Goal: Information Seeking & Learning: Learn about a topic

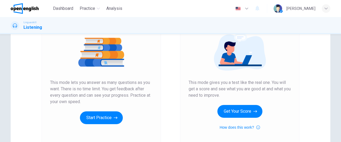
scroll to position [67, 0]
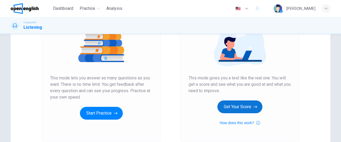
click at [242, 107] on button "Get Your Score" at bounding box center [239, 106] width 45 height 13
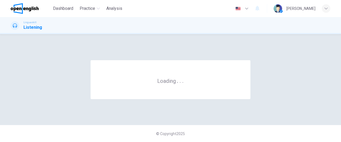
scroll to position [0, 0]
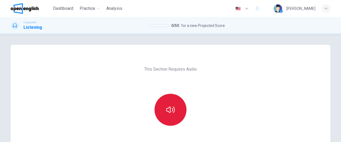
click at [166, 109] on icon "button" at bounding box center [170, 109] width 9 height 6
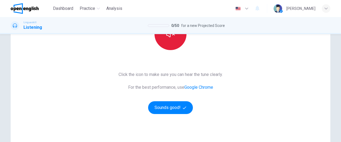
scroll to position [78, 0]
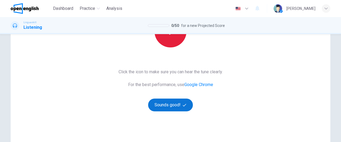
click at [171, 107] on button "Sounds good!" at bounding box center [170, 104] width 45 height 13
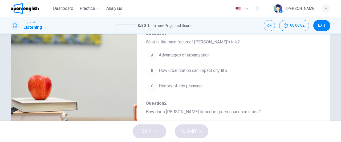
click at [340, 20] on div "Linguaskill Listening 0 / 50 for a new Projected Score 00:00:02 EXIT" at bounding box center [170, 25] width 341 height 17
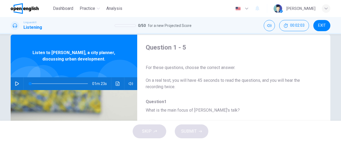
scroll to position [12, 0]
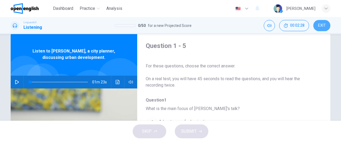
click at [323, 27] on span "EXIT" at bounding box center [322, 25] width 8 height 4
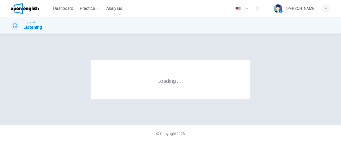
scroll to position [0, 0]
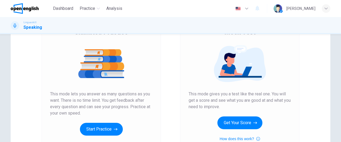
scroll to position [61, 0]
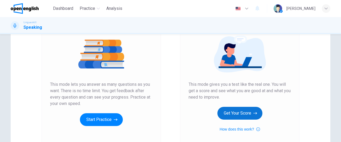
click at [243, 111] on button "Get Your Score" at bounding box center [239, 113] width 45 height 13
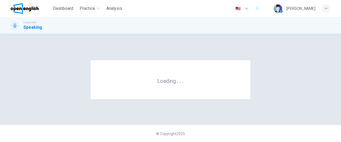
scroll to position [0, 0]
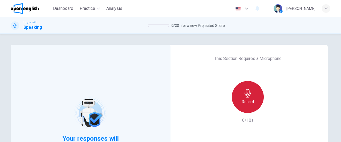
click at [243, 111] on div "Record" at bounding box center [247, 97] width 32 height 32
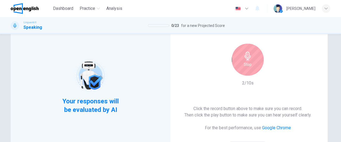
scroll to position [47, 0]
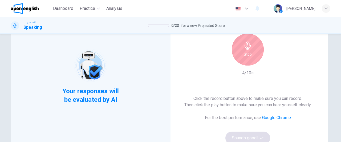
click at [246, 53] on h6 "Stop" at bounding box center [247, 54] width 8 height 6
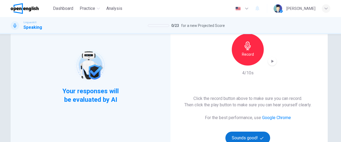
click at [252, 137] on button "Sounds good!" at bounding box center [247, 137] width 45 height 13
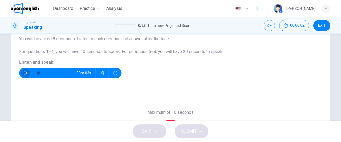
click at [22, 76] on button "button" at bounding box center [25, 73] width 9 height 11
click at [209, 85] on div "Question 1 Part 1 - Interview You will be asked 8 questions. Listen to each que…" at bounding box center [170, 43] width 319 height 92
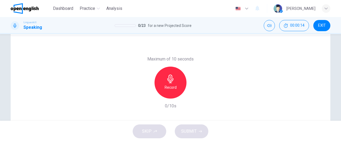
click at [171, 89] on h6 "Record" at bounding box center [170, 87] width 12 height 6
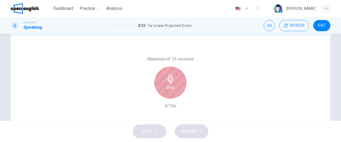
click at [171, 89] on h6 "Stop" at bounding box center [170, 87] width 8 height 6
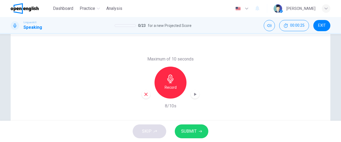
click at [190, 131] on span "SUBMIT" at bounding box center [188, 130] width 15 height 7
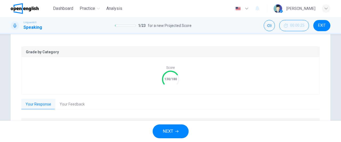
click at [184, 131] on button "NEXT" at bounding box center [170, 131] width 36 height 14
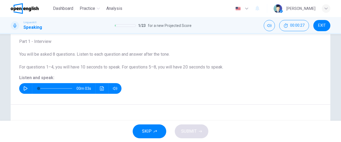
scroll to position [32, 0]
click at [24, 89] on icon "button" at bounding box center [25, 88] width 4 height 4
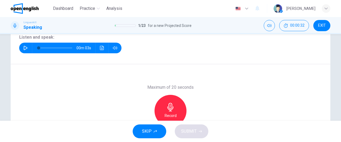
scroll to position [82, 0]
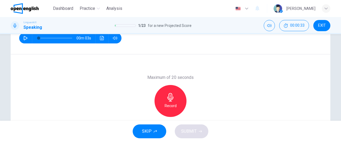
click at [160, 99] on div "Record" at bounding box center [170, 101] width 32 height 32
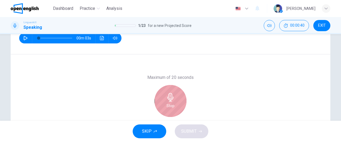
click at [160, 99] on div "Stop" at bounding box center [170, 101] width 32 height 32
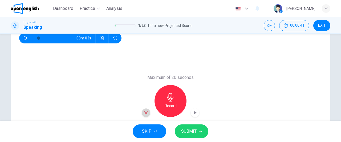
click at [147, 111] on div "button" at bounding box center [146, 112] width 9 height 9
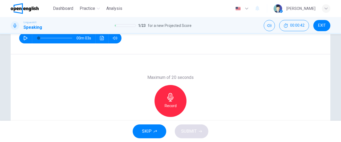
click at [171, 104] on h6 "Record" at bounding box center [170, 105] width 12 height 6
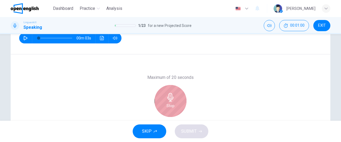
click at [171, 104] on h6 "Stop" at bounding box center [170, 105] width 8 height 6
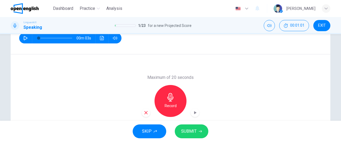
click at [143, 111] on icon "button" at bounding box center [145, 112] width 5 height 5
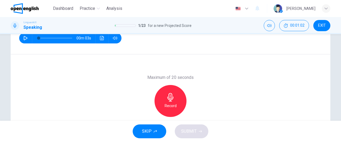
click at [174, 105] on h6 "Record" at bounding box center [170, 105] width 12 height 6
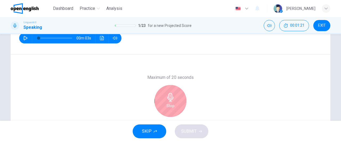
click at [213, 90] on div "Maximum of 20 seconds Stop 18/20s" at bounding box center [170, 100] width 319 height 93
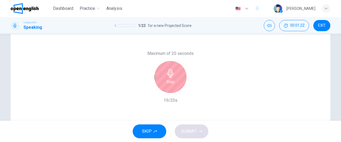
scroll to position [107, 0]
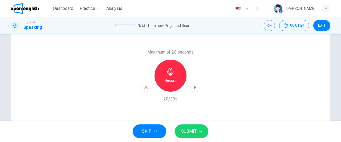
click at [194, 132] on span "SUBMIT" at bounding box center [188, 130] width 15 height 7
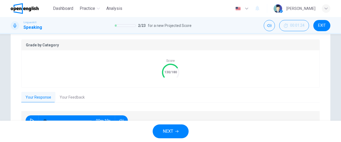
click at [171, 132] on span "NEXT" at bounding box center [168, 130] width 10 height 7
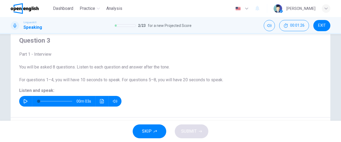
scroll to position [18, 0]
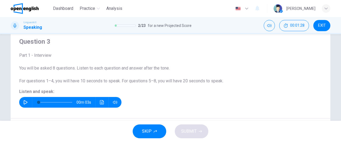
click at [26, 99] on button "button" at bounding box center [25, 102] width 9 height 11
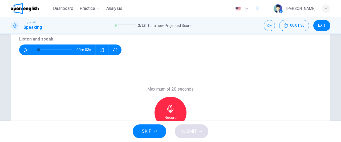
scroll to position [75, 0]
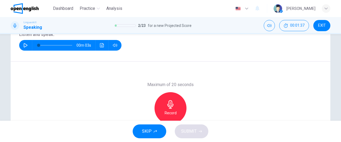
click at [167, 109] on div "Record" at bounding box center [170, 108] width 32 height 32
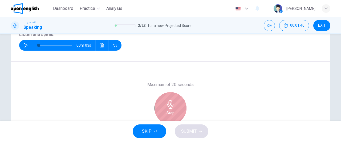
click at [167, 109] on div "Stop" at bounding box center [170, 108] width 32 height 32
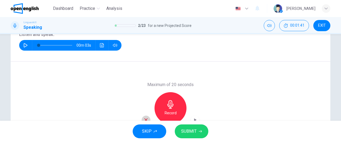
click at [147, 118] on div "button" at bounding box center [146, 119] width 9 height 9
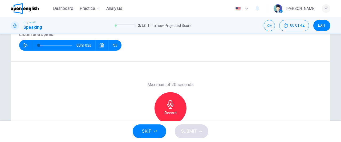
click at [172, 111] on h6 "Record" at bounding box center [170, 113] width 12 height 6
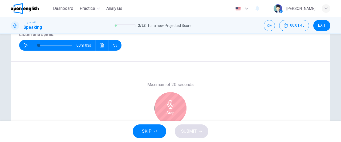
click at [172, 111] on h6 "Stop" at bounding box center [170, 113] width 8 height 6
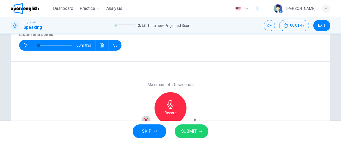
click at [144, 117] on icon "button" at bounding box center [145, 119] width 5 height 5
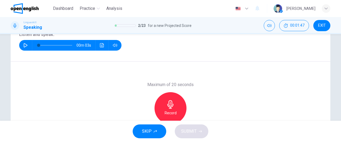
click at [164, 110] on h6 "Record" at bounding box center [170, 113] width 12 height 6
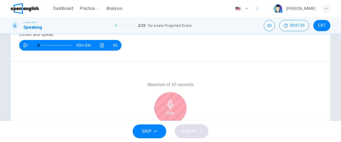
scroll to position [113, 0]
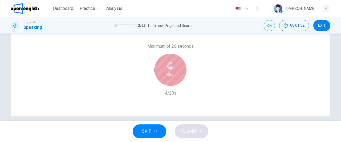
click at [174, 78] on div "Stop" at bounding box center [170, 70] width 32 height 32
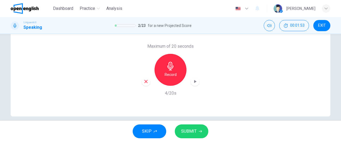
click at [144, 82] on icon "button" at bounding box center [145, 81] width 5 height 5
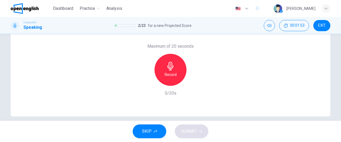
click at [159, 80] on div "Record" at bounding box center [170, 70] width 32 height 32
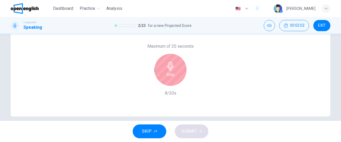
click at [172, 76] on h6 "Stop" at bounding box center [170, 74] width 8 height 6
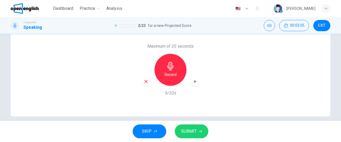
click at [145, 82] on icon "button" at bounding box center [145, 81] width 3 height 3
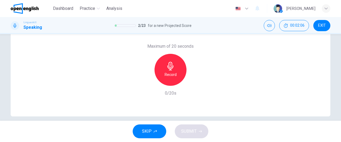
click at [169, 71] on h6 "Record" at bounding box center [170, 74] width 12 height 6
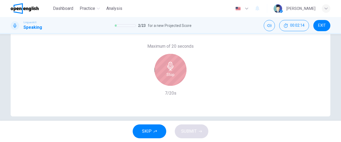
click at [169, 71] on h6 "Stop" at bounding box center [170, 74] width 8 height 6
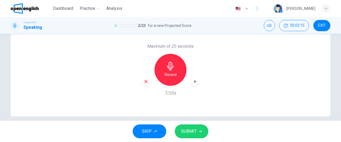
click at [144, 80] on icon "button" at bounding box center [145, 81] width 5 height 5
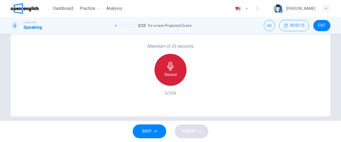
click at [179, 75] on div "Record" at bounding box center [170, 70] width 32 height 32
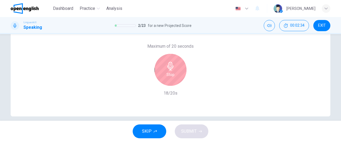
click at [179, 75] on div "Stop" at bounding box center [170, 70] width 32 height 32
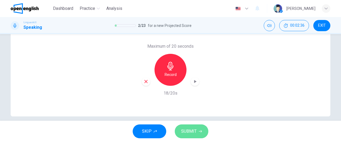
click at [189, 135] on button "SUBMIT" at bounding box center [192, 131] width 34 height 14
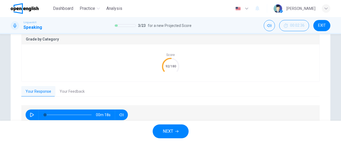
click at [76, 93] on button "Your Feedback" at bounding box center [72, 91] width 34 height 11
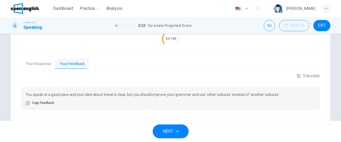
scroll to position [143, 0]
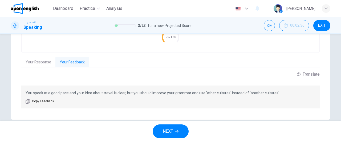
click at [170, 131] on span "NEXT" at bounding box center [168, 130] width 10 height 7
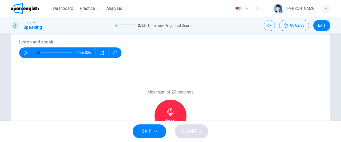
scroll to position [64, 0]
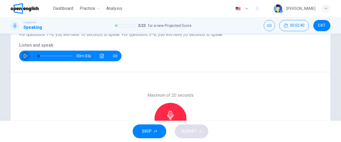
click at [21, 57] on button "button" at bounding box center [25, 56] width 9 height 11
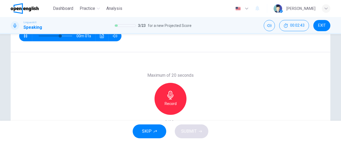
scroll to position [87, 0]
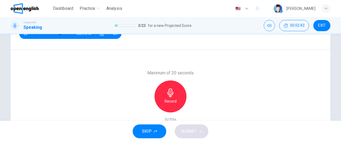
type input "*"
click at [173, 100] on h6 "Record" at bounding box center [170, 101] width 12 height 6
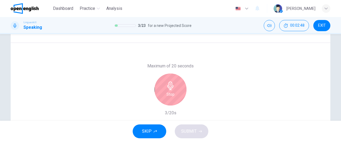
scroll to position [93, 0]
click at [169, 92] on h6 "Stop" at bounding box center [170, 95] width 8 height 6
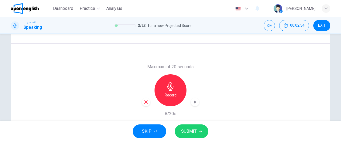
click at [146, 103] on icon "button" at bounding box center [145, 101] width 3 height 3
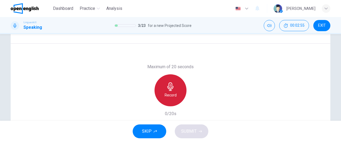
click at [166, 95] on h6 "Record" at bounding box center [170, 95] width 12 height 6
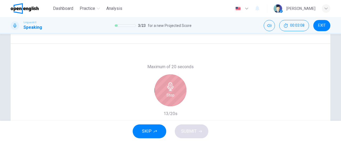
click at [166, 95] on h6 "Stop" at bounding box center [170, 95] width 8 height 6
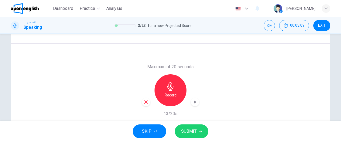
click at [146, 100] on icon "button" at bounding box center [145, 102] width 5 height 5
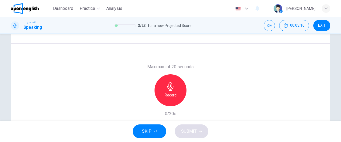
click at [166, 99] on div "Record" at bounding box center [170, 90] width 32 height 32
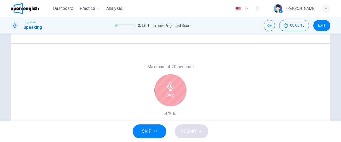
click at [167, 99] on div "Stop" at bounding box center [170, 90] width 32 height 32
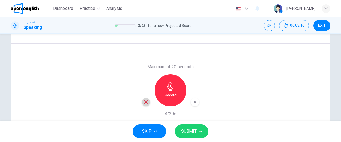
click at [145, 104] on icon "button" at bounding box center [145, 102] width 5 height 5
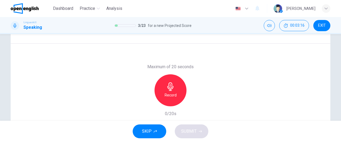
click at [171, 99] on div "Record" at bounding box center [170, 90] width 32 height 32
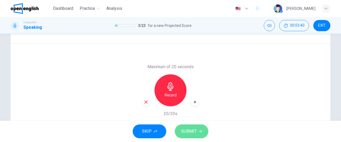
click at [188, 129] on span "SUBMIT" at bounding box center [188, 130] width 15 height 7
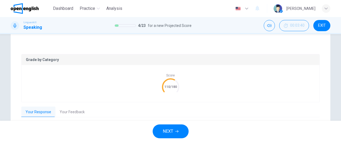
click at [76, 114] on button "Your Feedback" at bounding box center [72, 111] width 34 height 11
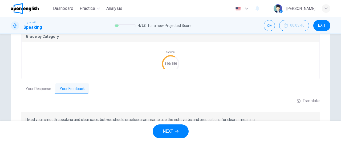
scroll to position [117, 0]
click at [317, 26] on button "EXIT" at bounding box center [321, 25] width 17 height 11
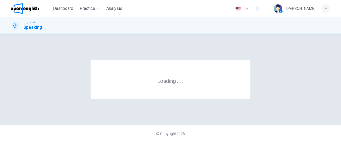
scroll to position [0, 0]
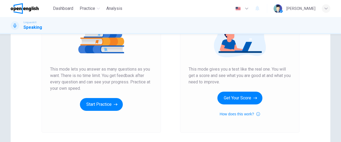
scroll to position [77, 0]
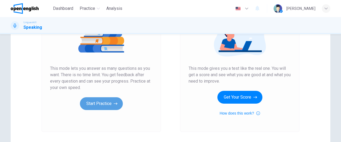
click at [103, 102] on button "Start Practice" at bounding box center [101, 103] width 43 height 13
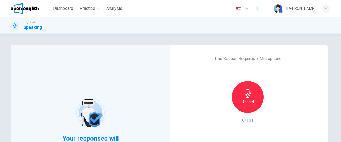
click at [249, 93] on icon "button" at bounding box center [247, 93] width 6 height 9
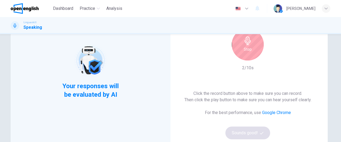
scroll to position [53, 0]
click at [246, 53] on div "Stop" at bounding box center [247, 44] width 32 height 32
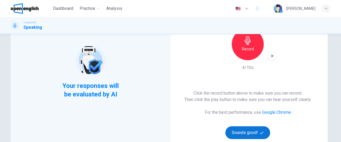
click at [250, 132] on button "Sounds good!" at bounding box center [247, 132] width 45 height 13
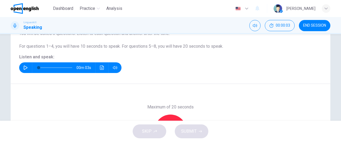
click at [25, 67] on icon "button" at bounding box center [25, 67] width 4 height 4
type input "*"
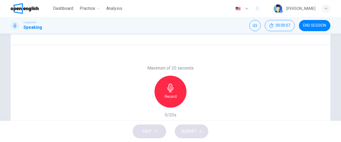
scroll to position [92, 0]
click at [170, 89] on icon "button" at bounding box center [170, 87] width 9 height 9
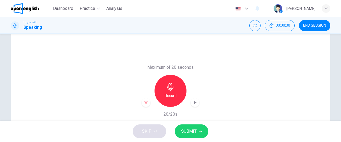
click at [196, 129] on button "SUBMIT" at bounding box center [192, 131] width 34 height 14
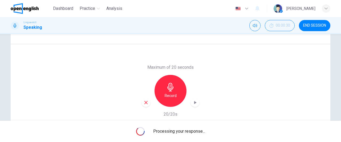
click at [144, 103] on icon "button" at bounding box center [145, 102] width 3 height 3
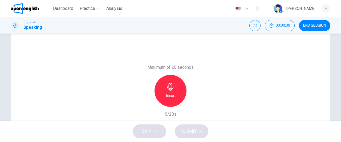
click at [173, 97] on h6 "Record" at bounding box center [170, 95] width 12 height 6
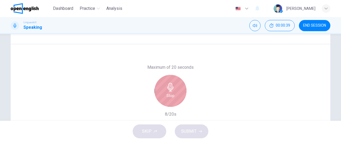
click at [173, 97] on div "Stop" at bounding box center [170, 91] width 32 height 32
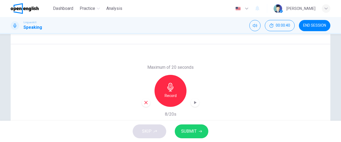
click at [143, 103] on icon "button" at bounding box center [145, 102] width 5 height 5
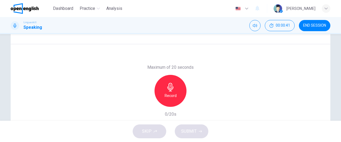
click at [172, 98] on h6 "Record" at bounding box center [170, 95] width 12 height 6
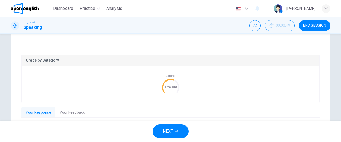
click at [167, 136] on button "NEXT" at bounding box center [170, 131] width 36 height 14
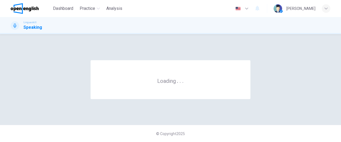
scroll to position [0, 0]
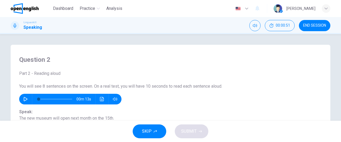
click at [21, 99] on button "button" at bounding box center [25, 99] width 9 height 11
click at [23, 99] on icon "button" at bounding box center [25, 99] width 4 height 4
click at [24, 99] on icon "button" at bounding box center [26, 99] width 4 height 4
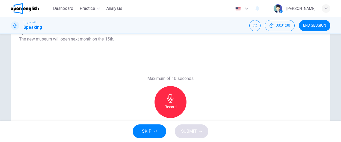
scroll to position [81, 0]
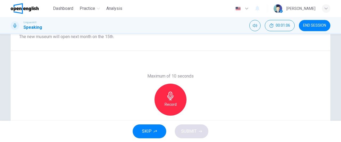
click at [169, 103] on h6 "Record" at bounding box center [170, 104] width 12 height 6
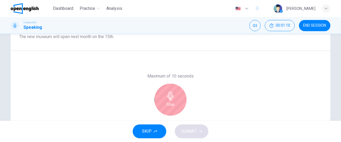
click at [169, 103] on h6 "Stop" at bounding box center [170, 104] width 8 height 6
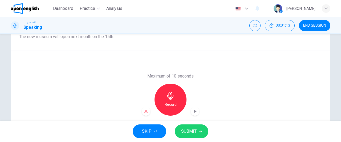
click at [188, 133] on span "SUBMIT" at bounding box center [188, 130] width 15 height 7
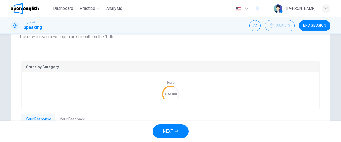
click at [81, 116] on button "Your Feedback" at bounding box center [72, 119] width 34 height 11
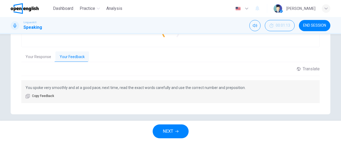
scroll to position [148, 0]
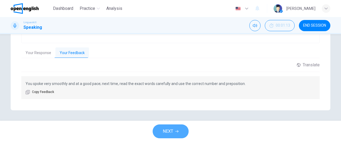
click at [173, 131] on span "NEXT" at bounding box center [168, 130] width 10 height 7
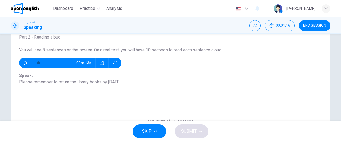
scroll to position [33, 0]
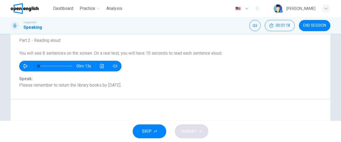
click at [21, 67] on button "button" at bounding box center [25, 66] width 9 height 11
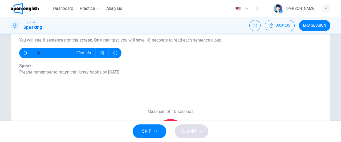
scroll to position [66, 0]
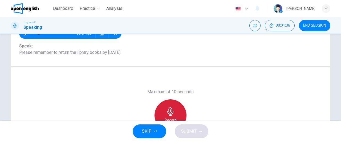
click at [174, 109] on div "Record" at bounding box center [170, 115] width 32 height 32
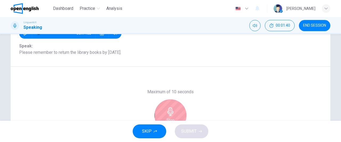
click at [173, 109] on div "Stop" at bounding box center [170, 115] width 32 height 32
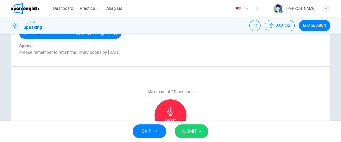
click at [194, 131] on span "SUBMIT" at bounding box center [188, 130] width 15 height 7
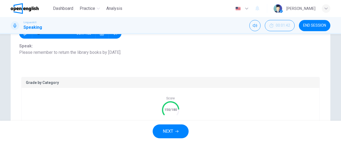
click at [175, 131] on button "NEXT" at bounding box center [170, 131] width 36 height 14
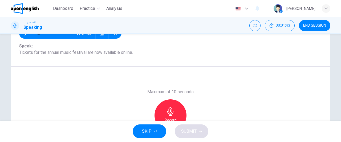
click at [176, 111] on div "Record" at bounding box center [170, 115] width 32 height 32
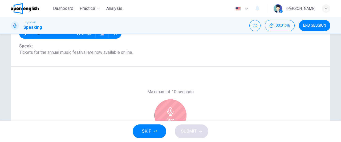
click at [176, 111] on div "Stop" at bounding box center [170, 115] width 32 height 32
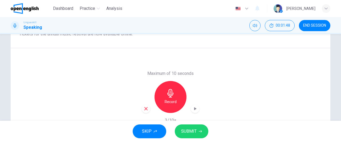
scroll to position [87, 0]
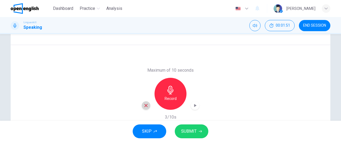
click at [144, 106] on icon "button" at bounding box center [145, 105] width 3 height 3
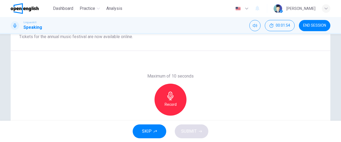
scroll to position [82, 0]
click at [178, 101] on div "Record" at bounding box center [170, 99] width 32 height 32
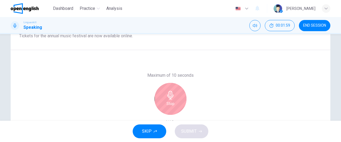
click at [177, 101] on div "Stop" at bounding box center [170, 99] width 32 height 32
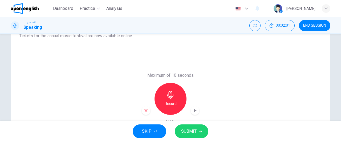
click at [197, 133] on button "SUBMIT" at bounding box center [192, 131] width 34 height 14
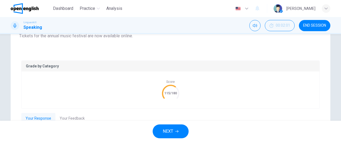
click at [176, 132] on icon "button" at bounding box center [176, 131] width 3 height 3
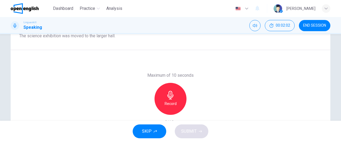
click at [169, 100] on h6 "Record" at bounding box center [170, 103] width 12 height 6
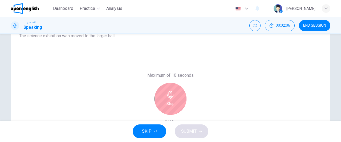
click at [169, 100] on h6 "Stop" at bounding box center [170, 103] width 8 height 6
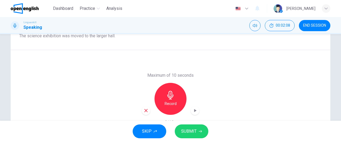
click at [188, 135] on span "SUBMIT" at bounding box center [188, 130] width 15 height 7
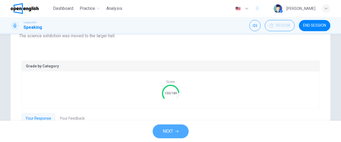
click at [178, 133] on button "NEXT" at bounding box center [170, 131] width 36 height 14
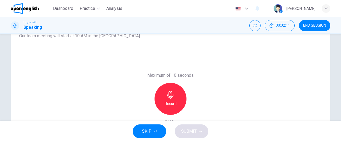
click at [172, 98] on icon "button" at bounding box center [170, 95] width 9 height 9
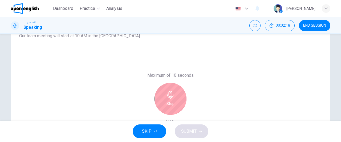
click at [179, 99] on div "Stop" at bounding box center [170, 99] width 32 height 32
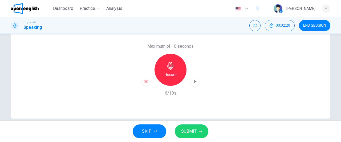
scroll to position [120, 0]
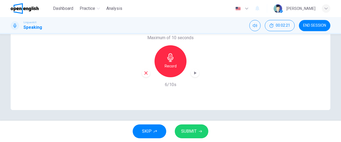
click at [191, 131] on span "SUBMIT" at bounding box center [188, 130] width 15 height 7
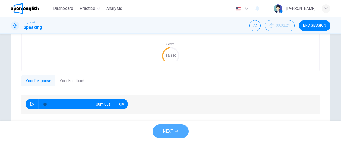
click at [176, 132] on icon "button" at bounding box center [176, 131] width 3 height 3
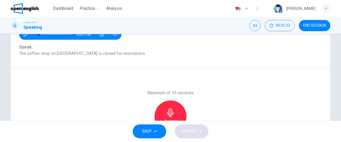
scroll to position [35, 0]
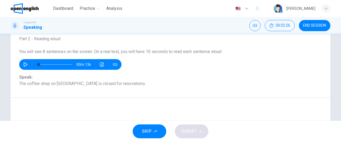
click at [23, 65] on icon "button" at bounding box center [25, 64] width 4 height 4
click at [25, 65] on icon "button" at bounding box center [25, 64] width 4 height 4
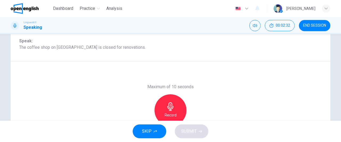
scroll to position [72, 0]
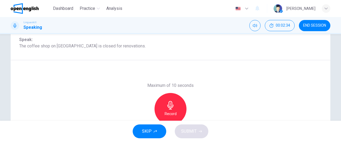
click at [166, 105] on icon "button" at bounding box center [170, 105] width 9 height 9
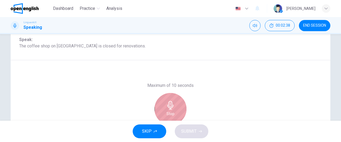
click at [166, 105] on icon "button" at bounding box center [170, 105] width 9 height 9
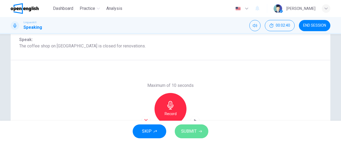
click at [189, 133] on span "SUBMIT" at bounding box center [188, 130] width 15 height 7
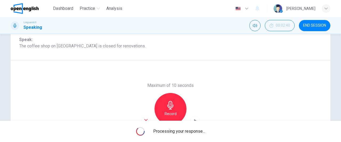
click at [189, 133] on span "Processing your response..." at bounding box center [179, 131] width 52 height 6
type input "*"
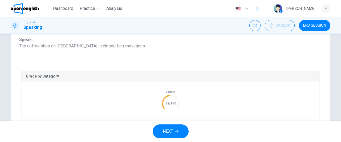
click at [174, 130] on button "NEXT" at bounding box center [170, 131] width 36 height 14
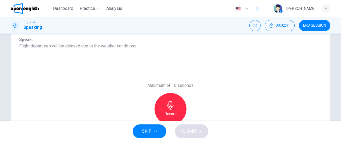
click at [172, 105] on icon "button" at bounding box center [170, 105] width 6 height 9
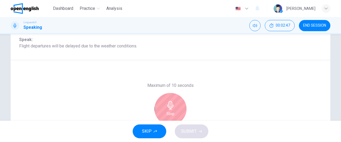
click at [172, 105] on icon "button" at bounding box center [170, 105] width 6 height 9
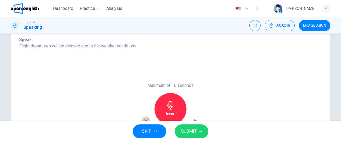
click at [144, 118] on div "button" at bounding box center [146, 120] width 9 height 9
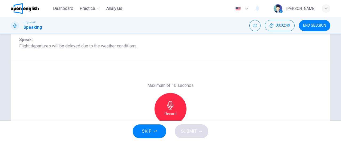
click at [175, 110] on div "Record" at bounding box center [170, 109] width 32 height 32
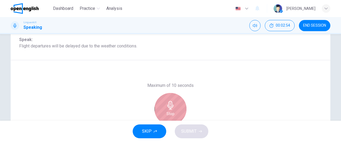
click at [175, 110] on div "Stop" at bounding box center [170, 109] width 32 height 32
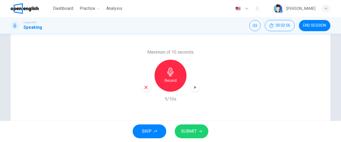
scroll to position [117, 0]
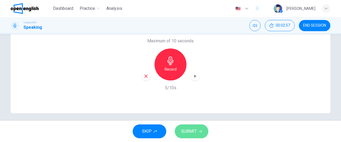
click at [188, 130] on span "SUBMIT" at bounding box center [188, 130] width 15 height 7
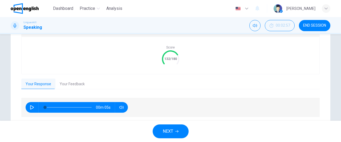
click at [173, 129] on button "NEXT" at bounding box center [170, 131] width 36 height 14
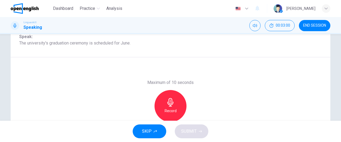
scroll to position [76, 0]
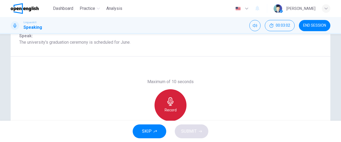
click at [172, 100] on icon "button" at bounding box center [170, 101] width 9 height 9
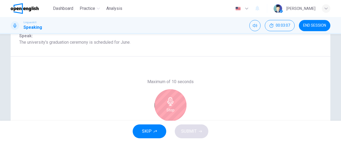
click at [172, 100] on icon "button" at bounding box center [170, 101] width 9 height 9
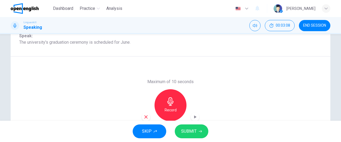
click at [195, 129] on span "SUBMIT" at bounding box center [188, 130] width 15 height 7
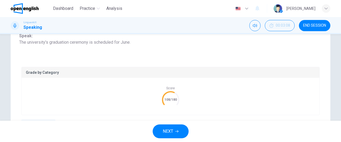
click at [176, 130] on icon "button" at bounding box center [176, 131] width 3 height 3
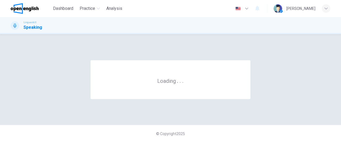
scroll to position [0, 0]
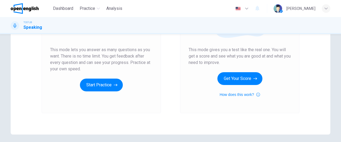
scroll to position [97, 0]
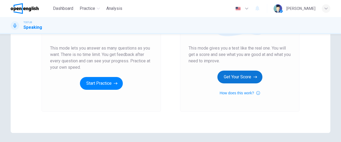
click at [240, 77] on button "Get Your Score" at bounding box center [239, 77] width 45 height 13
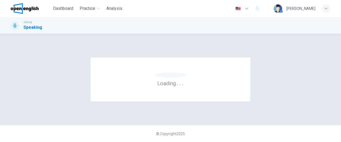
scroll to position [0, 0]
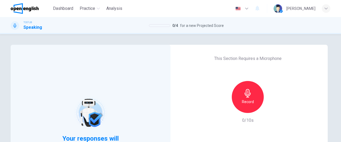
click at [252, 96] on div "Record" at bounding box center [247, 97] width 32 height 32
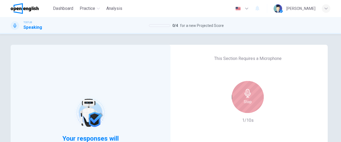
click at [252, 96] on div "Stop" at bounding box center [247, 97] width 32 height 32
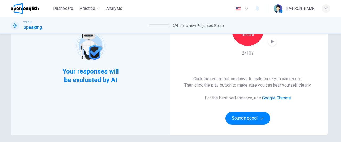
scroll to position [72, 0]
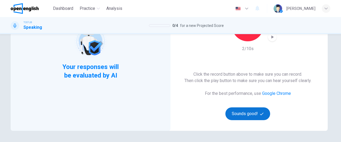
click at [239, 114] on button "Sounds good!" at bounding box center [247, 113] width 45 height 13
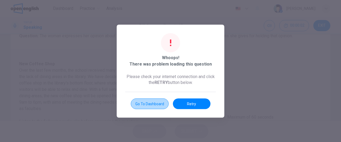
click at [150, 106] on button "Go to Dashboard" at bounding box center [150, 103] width 38 height 11
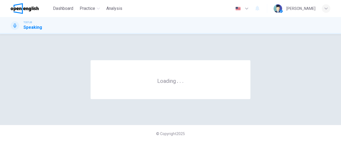
scroll to position [0, 0]
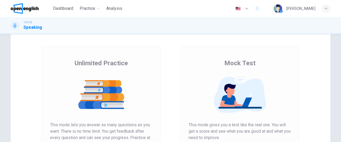
scroll to position [94, 0]
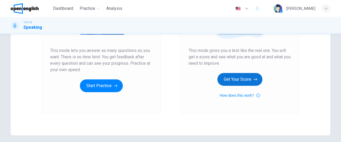
click at [234, 80] on button "Get Your Score" at bounding box center [239, 79] width 45 height 13
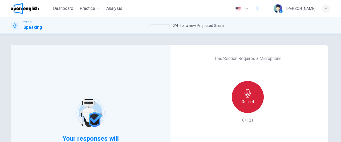
click at [251, 100] on h6 "Record" at bounding box center [248, 101] width 12 height 6
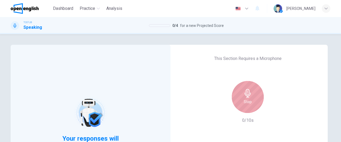
click at [251, 100] on div "Stop" at bounding box center [247, 97] width 32 height 32
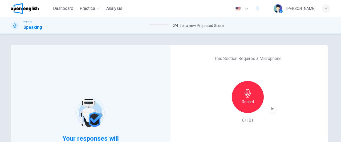
click at [252, 103] on div "Record" at bounding box center [247, 97] width 32 height 32
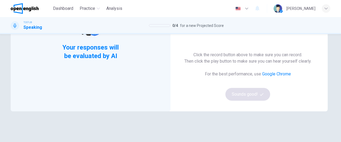
scroll to position [93, 0]
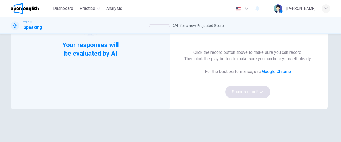
drag, startPoint x: 335, startPoint y: 107, endPoint x: 338, endPoint y: 76, distance: 31.0
click at [338, 76] on div "Your responses will be evaluated by AI This Section Requires a Microphone Stop …" at bounding box center [170, 88] width 341 height 108
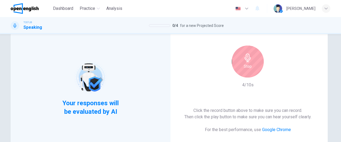
click at [250, 65] on div "Stop" at bounding box center [247, 62] width 32 height 32
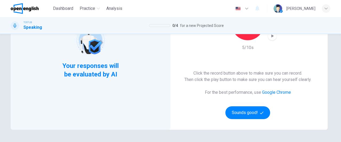
scroll to position [77, 0]
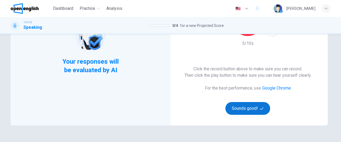
click at [239, 107] on button "Sounds good!" at bounding box center [247, 108] width 45 height 13
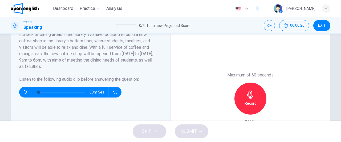
scroll to position [114, 0]
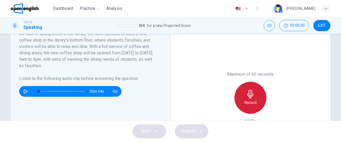
click at [253, 97] on div "Record" at bounding box center [250, 98] width 32 height 32
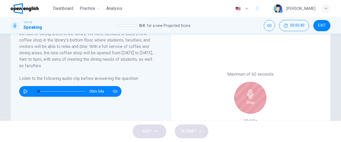
click at [253, 97] on div "Stop" at bounding box center [250, 98] width 32 height 32
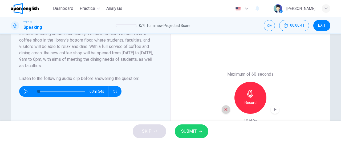
click at [224, 110] on icon "button" at bounding box center [225, 109] width 5 height 5
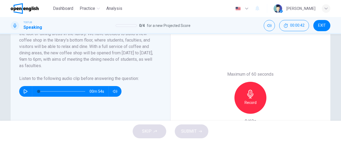
click at [249, 100] on h6 "Record" at bounding box center [250, 102] width 12 height 6
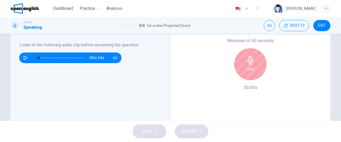
scroll to position [156, 0]
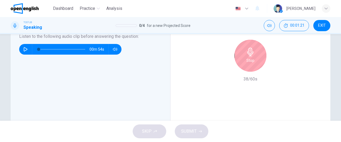
click at [250, 64] on div "Stop" at bounding box center [250, 56] width 32 height 32
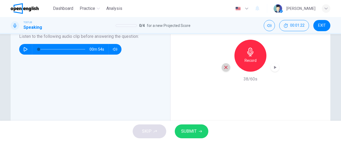
click at [224, 66] on icon "button" at bounding box center [225, 67] width 5 height 5
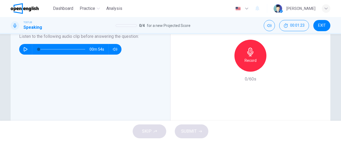
click at [253, 57] on h6 "Record" at bounding box center [250, 60] width 12 height 6
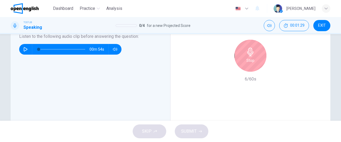
click at [253, 57] on div "Stop" at bounding box center [250, 56] width 32 height 32
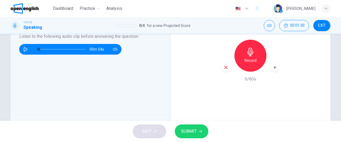
click at [227, 68] on div "button" at bounding box center [225, 67] width 9 height 9
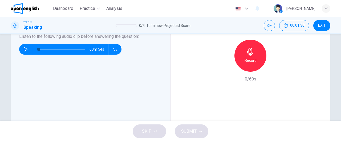
click at [245, 63] on h6 "Record" at bounding box center [250, 60] width 12 height 6
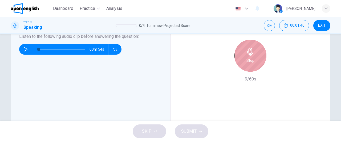
click at [246, 63] on h6 "Stop" at bounding box center [250, 60] width 8 height 6
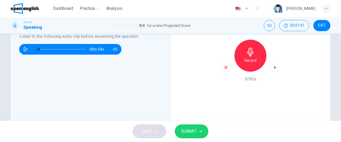
click at [223, 69] on icon "button" at bounding box center [225, 67] width 5 height 5
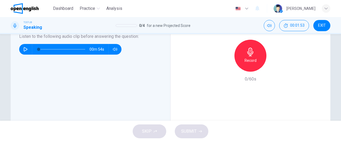
click at [24, 49] on icon "button" at bounding box center [25, 49] width 4 height 4
type input "*"
click at [247, 62] on h6 "Record" at bounding box center [250, 60] width 12 height 6
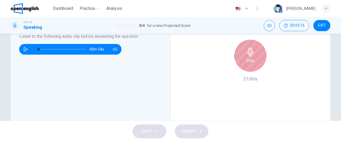
click at [247, 63] on h6 "Stop" at bounding box center [250, 60] width 8 height 6
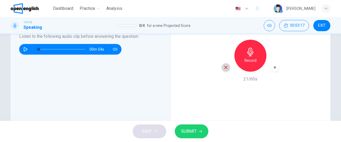
click at [223, 69] on icon "button" at bounding box center [225, 67] width 5 height 5
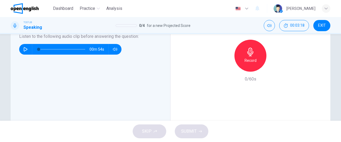
click at [252, 59] on h6 "Record" at bounding box center [250, 60] width 12 height 6
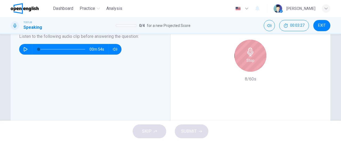
click at [252, 59] on h6 "Stop" at bounding box center [250, 60] width 8 height 6
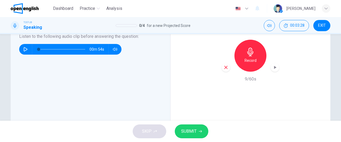
click at [224, 66] on icon "button" at bounding box center [225, 67] width 5 height 5
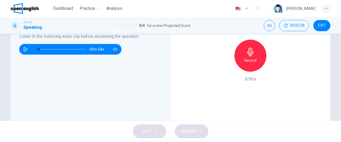
click at [259, 56] on div "Record" at bounding box center [250, 56] width 32 height 32
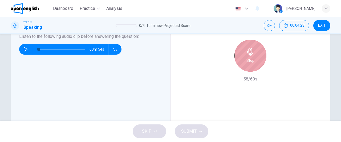
click at [259, 56] on div "Stop" at bounding box center [250, 56] width 32 height 32
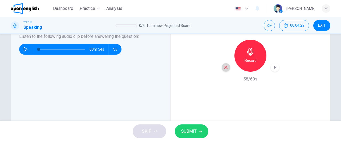
click at [223, 68] on icon "button" at bounding box center [225, 67] width 5 height 5
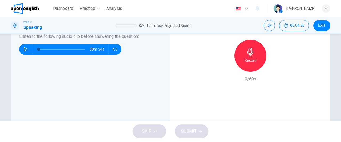
click at [252, 63] on h6 "Record" at bounding box center [250, 60] width 12 height 6
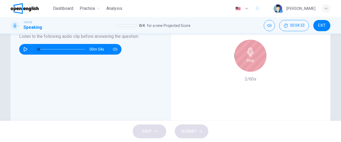
click at [252, 63] on h6 "Stop" at bounding box center [250, 60] width 8 height 6
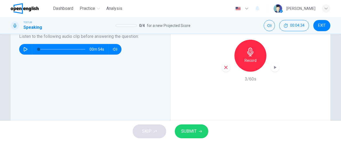
click at [224, 69] on icon "button" at bounding box center [225, 67] width 5 height 5
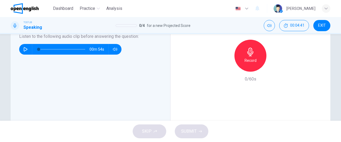
click at [224, 69] on div "Record" at bounding box center [249, 56] width 57 height 32
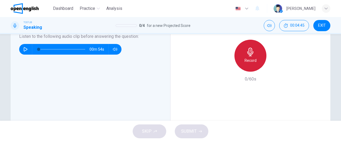
click at [251, 63] on h6 "Record" at bounding box center [250, 60] width 12 height 6
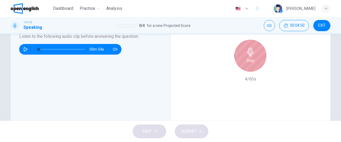
click at [251, 63] on h6 "Stop" at bounding box center [250, 60] width 8 height 6
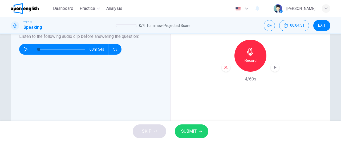
click at [223, 67] on icon "button" at bounding box center [225, 67] width 5 height 5
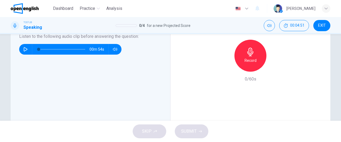
click at [244, 63] on h6 "Record" at bounding box center [250, 60] width 12 height 6
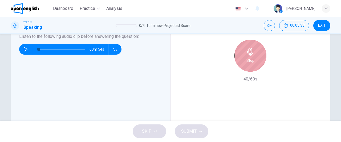
click at [243, 63] on div "Stop" at bounding box center [250, 56] width 32 height 32
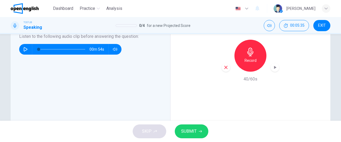
click at [201, 130] on icon "button" at bounding box center [199, 131] width 3 height 3
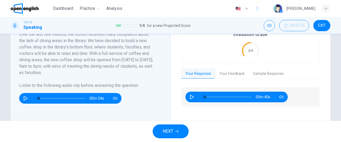
scroll to position [112, 0]
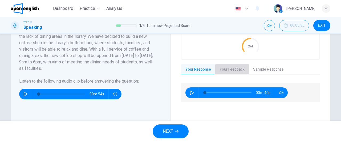
click at [230, 67] on button "Your Feedback" at bounding box center [232, 69] width 34 height 11
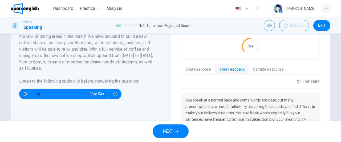
drag, startPoint x: 336, startPoint y: 82, endPoint x: 338, endPoint y: 90, distance: 8.2
click at [338, 90] on div "Question 1 Question Type : Integrated 2 Directions : You will now read a short …" at bounding box center [170, 77] width 341 height 86
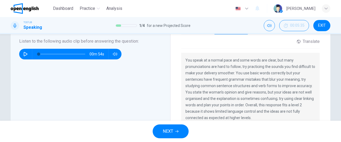
scroll to position [152, 0]
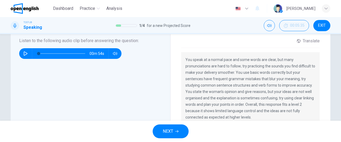
click at [175, 125] on button "NEXT" at bounding box center [170, 131] width 36 height 14
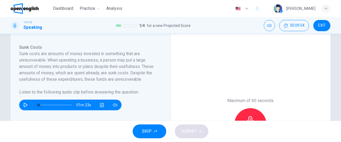
scroll to position [74, 0]
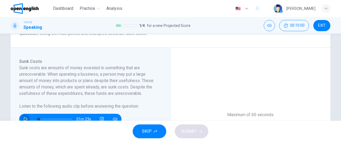
click at [24, 118] on icon "button" at bounding box center [25, 119] width 4 height 4
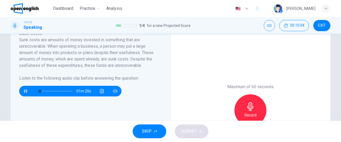
scroll to position [103, 0]
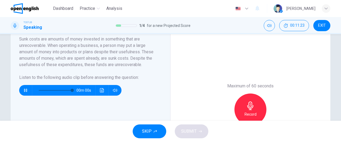
type input "*"
click at [181, 85] on div "Maximum of 60 seconds Record 0/60s" at bounding box center [250, 109] width 160 height 181
click at [155, 131] on icon "button" at bounding box center [155, 131] width 3 height 3
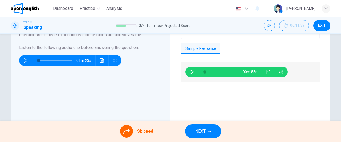
scroll to position [135, 0]
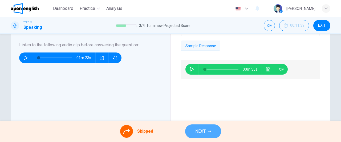
click at [202, 135] on button "NEXT" at bounding box center [203, 131] width 36 height 14
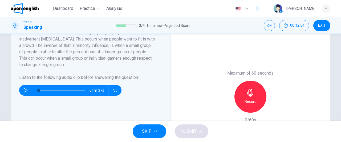
scroll to position [116, 0]
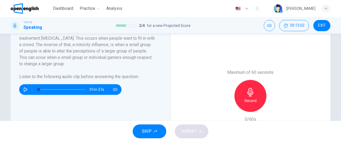
click at [23, 89] on icon "button" at bounding box center [25, 89] width 4 height 4
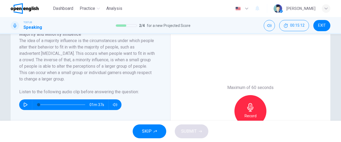
scroll to position [102, 0]
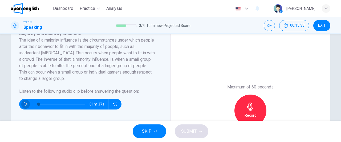
click at [26, 107] on button "button" at bounding box center [25, 104] width 9 height 11
click at [247, 109] on icon "button" at bounding box center [250, 106] width 9 height 9
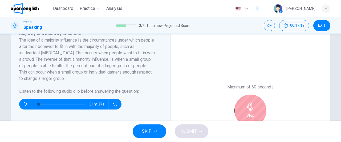
click at [275, 97] on div "Stop" at bounding box center [249, 110] width 57 height 32
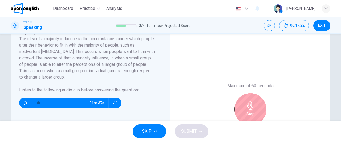
click at [248, 109] on icon "button" at bounding box center [250, 105] width 6 height 9
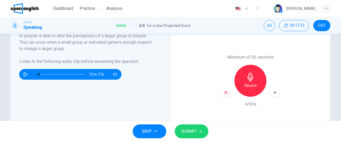
scroll to position [133, 0]
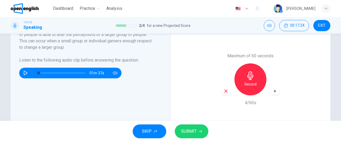
click at [224, 90] on icon "button" at bounding box center [225, 90] width 3 height 3
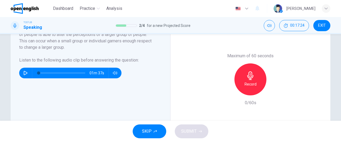
click at [253, 84] on h6 "Record" at bounding box center [250, 84] width 12 height 6
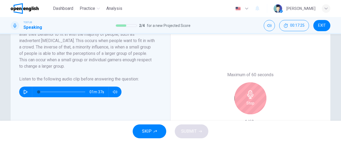
scroll to position [113, 0]
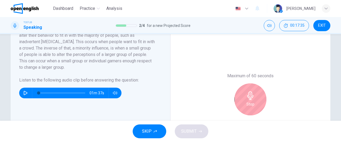
click at [249, 99] on icon "button" at bounding box center [250, 95] width 6 height 9
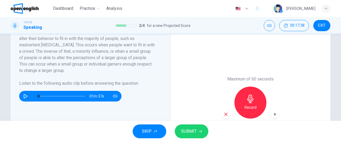
scroll to position [114, 0]
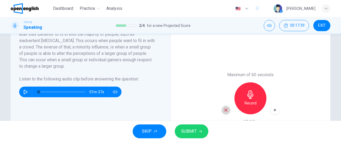
click at [226, 109] on icon "button" at bounding box center [225, 109] width 5 height 5
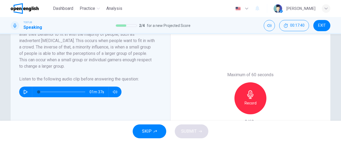
click at [253, 100] on h6 "Record" at bounding box center [250, 103] width 12 height 6
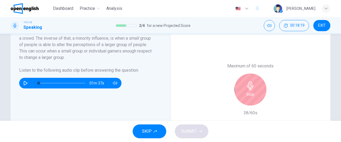
scroll to position [129, 0]
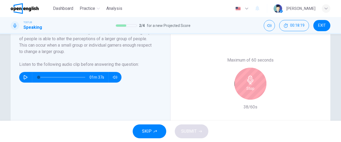
click at [249, 81] on icon "button" at bounding box center [250, 80] width 9 height 9
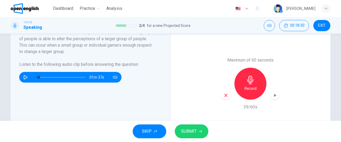
click at [293, 80] on div "Maximum of 60 seconds Record 39/60s" at bounding box center [250, 83] width 160 height 181
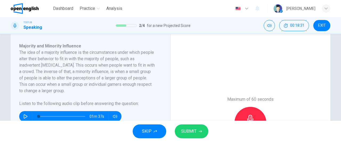
scroll to position [89, 0]
click at [273, 85] on div "Maximum of 60 seconds Record 39/60s" at bounding box center [250, 122] width 160 height 181
click at [276, 71] on div "Maximum of 60 seconds Record 39/60s" at bounding box center [250, 122] width 160 height 181
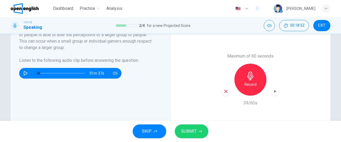
scroll to position [137, 0]
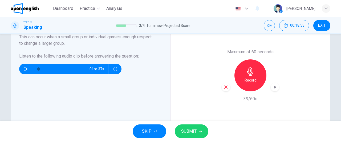
click at [223, 86] on icon "button" at bounding box center [225, 87] width 5 height 5
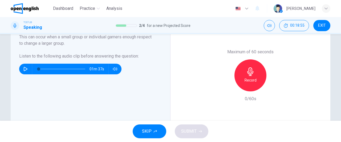
click at [24, 70] on icon "button" at bounding box center [25, 69] width 4 height 4
click at [21, 64] on div "00m 56s" at bounding box center [70, 69] width 102 height 11
click at [22, 69] on button "button" at bounding box center [25, 69] width 9 height 11
click at [24, 67] on icon "button" at bounding box center [25, 69] width 4 height 4
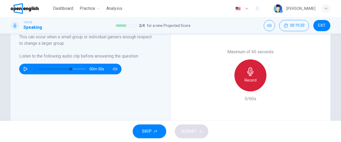
click at [244, 78] on h6 "Record" at bounding box center [250, 80] width 12 height 6
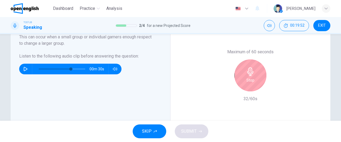
click at [129, 60] on div "00m 30s" at bounding box center [87, 66] width 136 height 15
click at [131, 80] on div "Majority and Minority Influence The idea of a majority influence is the circums…" at bounding box center [92, 75] width 147 height 160
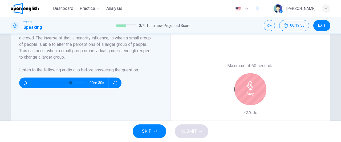
scroll to position [118, 0]
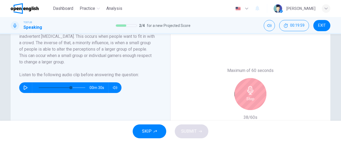
click at [249, 93] on icon "button" at bounding box center [250, 90] width 6 height 9
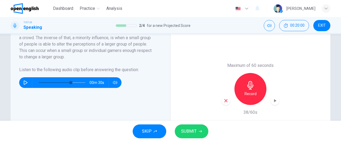
scroll to position [125, 0]
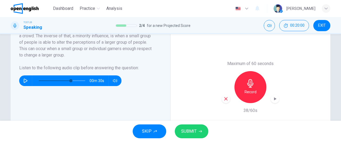
click at [225, 98] on icon "button" at bounding box center [225, 98] width 3 height 3
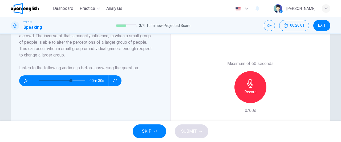
click at [253, 84] on icon "button" at bounding box center [250, 83] width 9 height 9
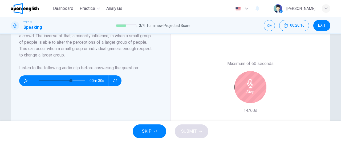
click at [251, 84] on icon "button" at bounding box center [250, 83] width 6 height 9
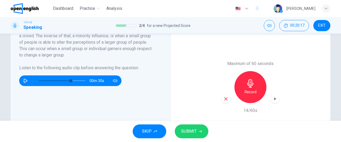
click at [226, 98] on icon "button" at bounding box center [225, 98] width 5 height 5
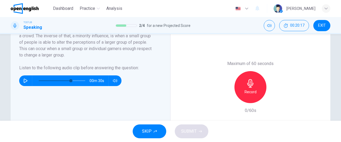
click at [250, 89] on h6 "Record" at bounding box center [250, 92] width 12 height 6
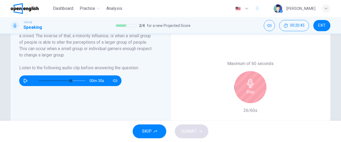
click at [249, 91] on h6 "Stop" at bounding box center [250, 92] width 8 height 6
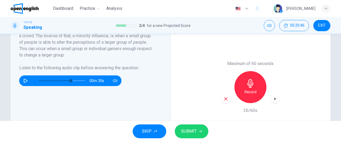
click at [225, 96] on div "button" at bounding box center [225, 98] width 9 height 9
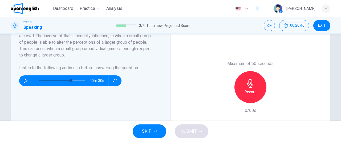
click at [251, 84] on icon "button" at bounding box center [250, 83] width 9 height 9
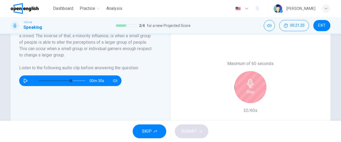
click at [250, 88] on div "Stop" at bounding box center [250, 87] width 32 height 32
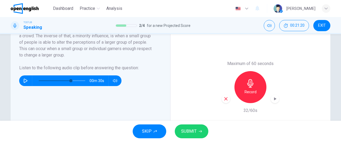
click at [227, 95] on div "Record" at bounding box center [249, 87] width 57 height 32
click at [225, 100] on icon "button" at bounding box center [225, 98] width 5 height 5
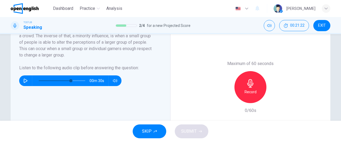
click at [248, 87] on div "Record" at bounding box center [250, 87] width 32 height 32
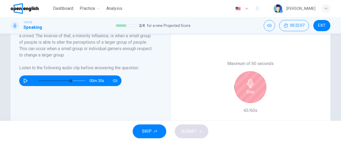
click at [244, 94] on div "Stop" at bounding box center [250, 87] width 32 height 32
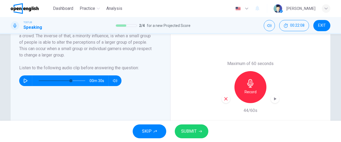
click at [25, 78] on button "button" at bounding box center [25, 80] width 9 height 11
click at [24, 79] on icon "button" at bounding box center [25, 80] width 4 height 4
click at [225, 101] on div "button" at bounding box center [225, 98] width 9 height 9
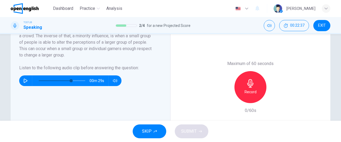
click at [247, 89] on h6 "Record" at bounding box center [250, 92] width 12 height 6
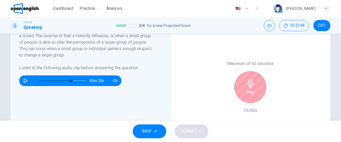
click at [247, 85] on icon "button" at bounding box center [250, 83] width 6 height 9
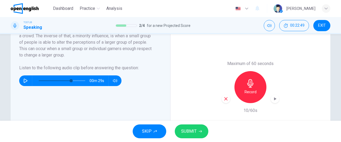
click at [226, 96] on icon "button" at bounding box center [225, 98] width 5 height 5
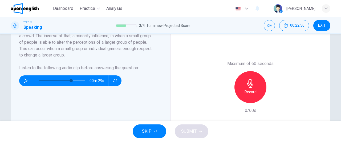
click at [251, 86] on icon "button" at bounding box center [250, 83] width 9 height 9
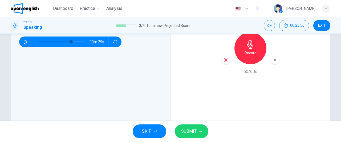
scroll to position [174, 0]
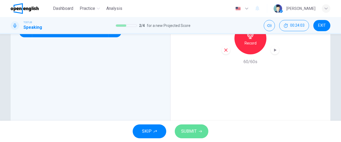
click at [197, 131] on button "SUBMIT" at bounding box center [192, 131] width 34 height 14
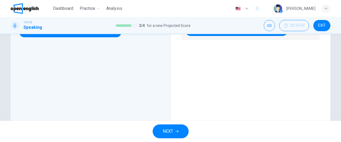
type input "*"
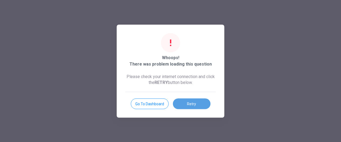
click at [200, 104] on button "Retry" at bounding box center [192, 103] width 38 height 11
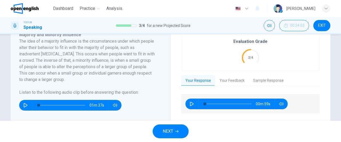
scroll to position [101, 0]
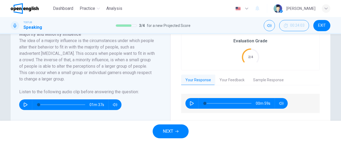
click at [164, 132] on span "NEXT" at bounding box center [168, 130] width 10 height 7
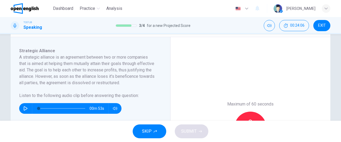
scroll to position [92, 0]
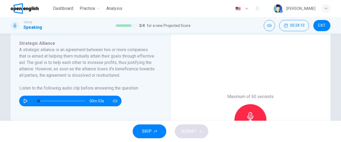
click at [24, 103] on icon "button" at bounding box center [25, 101] width 4 height 4
click at [250, 113] on icon "button" at bounding box center [250, 116] width 6 height 9
drag, startPoint x: 337, startPoint y: 72, endPoint x: 340, endPoint y: 80, distance: 8.3
click at [340, 80] on div "Question 4 Question Type : Integrated 3 Directions : You will now read a short …" at bounding box center [170, 77] width 341 height 86
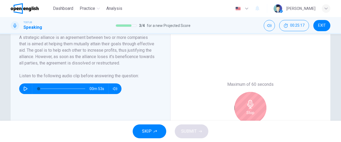
scroll to position [102, 0]
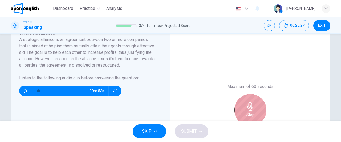
click at [255, 112] on div "Stop" at bounding box center [250, 110] width 32 height 32
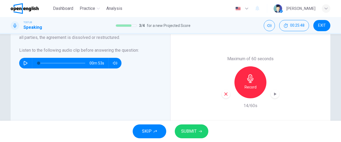
scroll to position [140, 0]
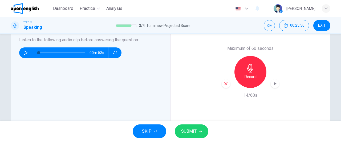
click at [225, 83] on icon "button" at bounding box center [225, 83] width 5 height 5
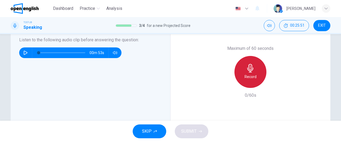
click at [239, 78] on div "Record" at bounding box center [250, 72] width 32 height 32
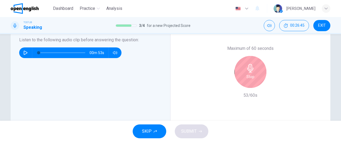
click at [237, 80] on div "Stop" at bounding box center [250, 72] width 32 height 32
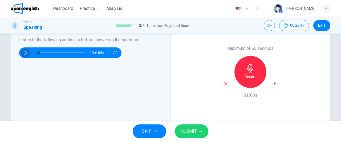
click at [24, 55] on icon "button" at bounding box center [26, 53] width 4 height 4
click at [24, 55] on icon "button" at bounding box center [25, 53] width 4 height 4
click at [227, 85] on div "button" at bounding box center [225, 83] width 9 height 9
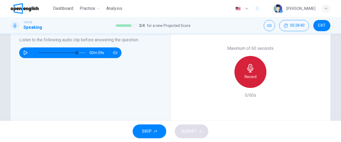
click at [256, 74] on div "Record" at bounding box center [250, 72] width 32 height 32
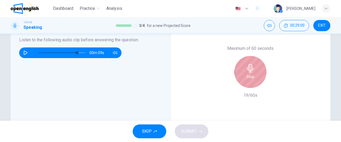
click at [244, 76] on div "Stop" at bounding box center [250, 72] width 32 height 32
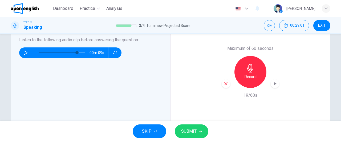
click at [223, 84] on icon "button" at bounding box center [225, 83] width 5 height 5
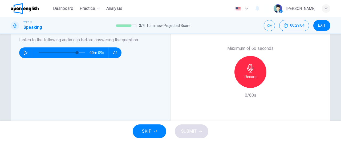
click at [247, 75] on h6 "Record" at bounding box center [250, 76] width 12 height 6
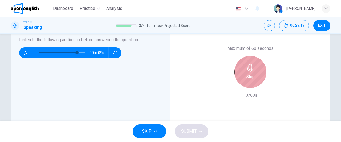
click at [247, 75] on h6 "Stop" at bounding box center [250, 76] width 8 height 6
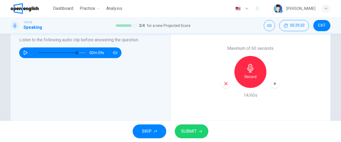
click at [224, 85] on icon "button" at bounding box center [225, 83] width 3 height 3
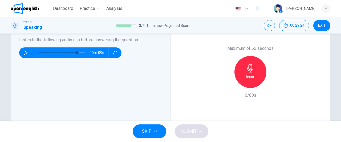
click at [148, 64] on div "Strategic Alliance A strategic alliance is an agreement between two or more com…" at bounding box center [92, 72] width 147 height 160
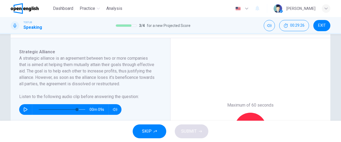
scroll to position [80, 0]
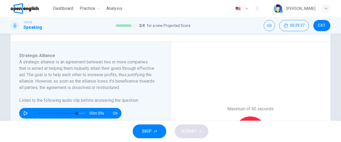
click at [252, 117] on div "Record" at bounding box center [250, 132] width 32 height 32
click at [237, 60] on div "Maximum of 60 seconds Stop 7/60s" at bounding box center [250, 132] width 160 height 181
click at [244, 32] on div "TOEFL® Speaking 3 / 4 for a new Projected Score 00:29:45 EXIT" at bounding box center [170, 25] width 341 height 17
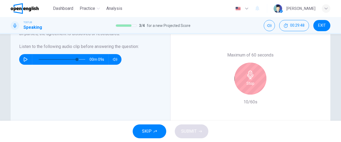
scroll to position [133, 0]
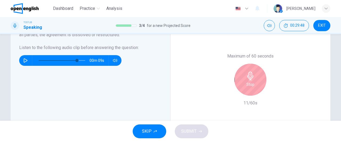
click at [252, 81] on h6 "Stop" at bounding box center [250, 84] width 8 height 6
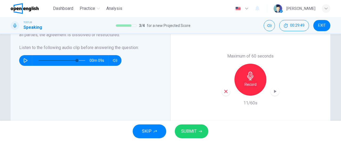
click at [226, 92] on icon "button" at bounding box center [225, 91] width 5 height 5
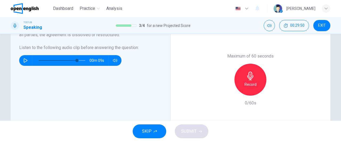
click at [254, 81] on h6 "Record" at bounding box center [250, 84] width 12 height 6
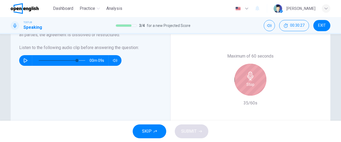
click at [249, 84] on h6 "Stop" at bounding box center [250, 84] width 8 height 6
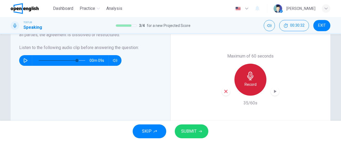
click at [247, 85] on h6 "Record" at bounding box center [250, 84] width 12 height 6
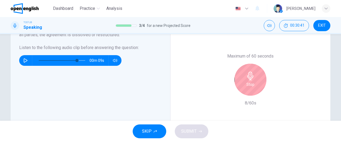
click at [234, 92] on div "Stop" at bounding box center [249, 80] width 57 height 32
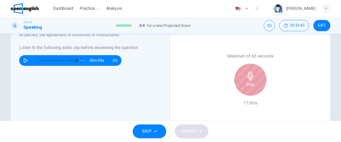
click at [241, 90] on div "Stop" at bounding box center [250, 80] width 32 height 32
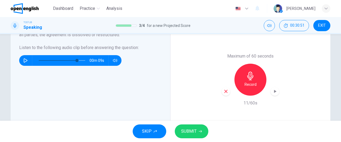
click at [224, 93] on icon "button" at bounding box center [225, 91] width 5 height 5
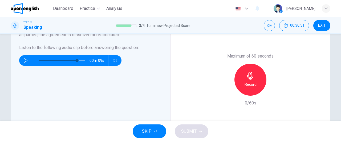
click at [224, 93] on div "Record" at bounding box center [249, 80] width 57 height 32
click at [251, 75] on icon "button" at bounding box center [250, 76] width 9 height 9
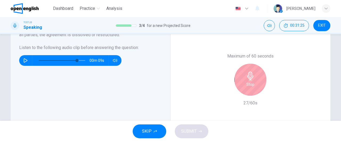
click at [149, 85] on div "Strategic Alliance A strategic alliance is an agreement between two or more com…" at bounding box center [92, 80] width 147 height 160
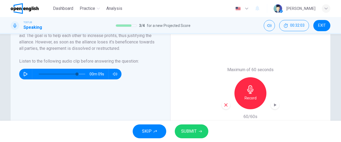
scroll to position [123, 0]
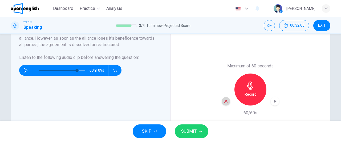
click at [226, 102] on icon "button" at bounding box center [225, 101] width 5 height 5
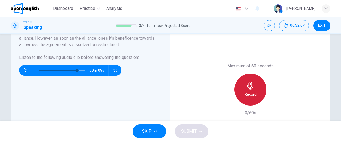
click at [251, 91] on h6 "Record" at bounding box center [250, 94] width 12 height 6
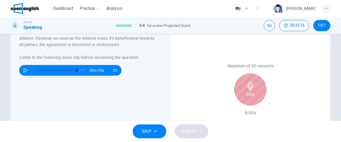
click at [251, 91] on h6 "Stop" at bounding box center [250, 94] width 8 height 6
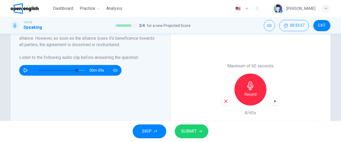
click at [224, 104] on div "button" at bounding box center [225, 101] width 9 height 9
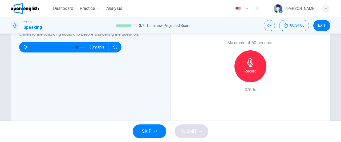
scroll to position [150, 0]
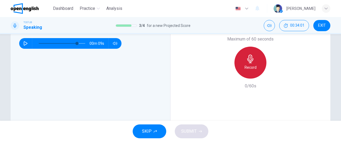
click at [254, 63] on div "Record" at bounding box center [250, 63] width 32 height 32
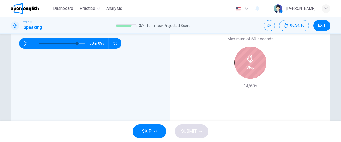
click at [254, 63] on div "Stop" at bounding box center [250, 63] width 32 height 32
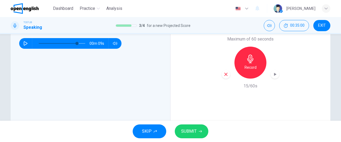
click at [229, 75] on div "Record" at bounding box center [249, 63] width 57 height 32
click at [227, 73] on div "button" at bounding box center [225, 74] width 9 height 9
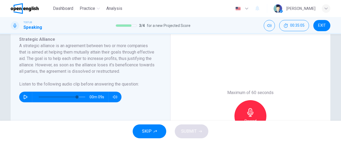
scroll to position [94, 0]
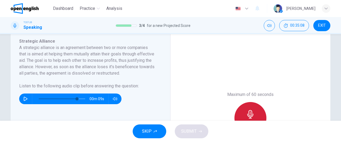
click at [246, 113] on icon "button" at bounding box center [250, 114] width 9 height 9
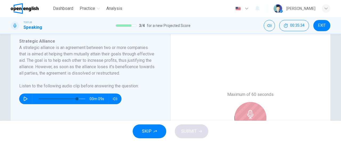
click at [246, 113] on icon "button" at bounding box center [250, 114] width 9 height 9
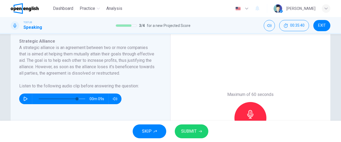
click at [257, 69] on div "Maximum of 60 seconds Record 25/60s" at bounding box center [250, 117] width 160 height 181
click at [261, 49] on div "Maximum of 60 seconds Record 25/60s" at bounding box center [250, 117] width 160 height 181
click at [250, 111] on icon "button" at bounding box center [250, 114] width 6 height 9
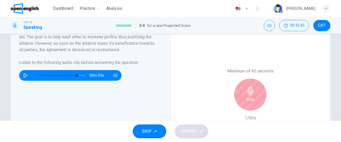
scroll to position [118, 0]
click at [251, 92] on icon "button" at bounding box center [250, 90] width 6 height 9
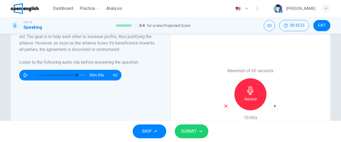
click at [225, 106] on icon "button" at bounding box center [225, 106] width 5 height 5
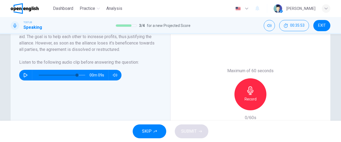
click at [250, 93] on icon "button" at bounding box center [250, 90] width 6 height 9
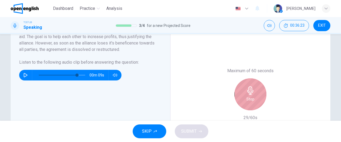
click at [248, 98] on h6 "Stop" at bounding box center [250, 99] width 8 height 6
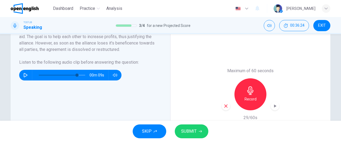
click at [225, 105] on icon "button" at bounding box center [225, 105] width 3 height 3
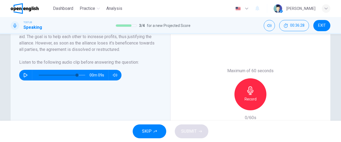
click at [246, 101] on h6 "Record" at bounding box center [250, 99] width 12 height 6
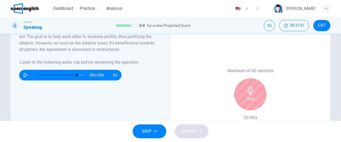
click at [247, 91] on icon "button" at bounding box center [250, 90] width 6 height 9
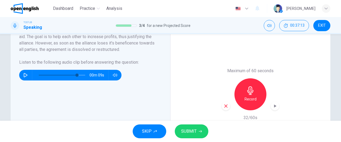
click at [227, 104] on div "button" at bounding box center [225, 106] width 9 height 9
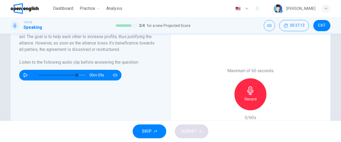
click at [253, 90] on div "Record" at bounding box center [250, 94] width 32 height 32
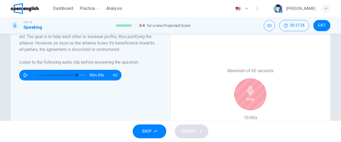
click at [254, 93] on div "Stop" at bounding box center [250, 94] width 32 height 32
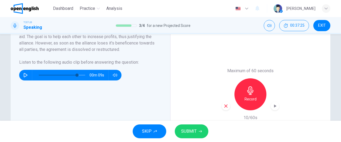
click at [224, 107] on icon "button" at bounding box center [225, 106] width 5 height 5
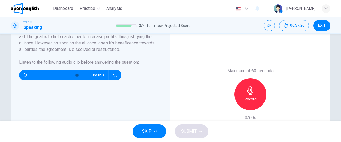
click at [250, 91] on icon "button" at bounding box center [250, 90] width 6 height 9
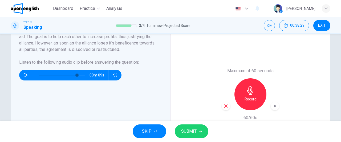
click at [278, 80] on div "Maximum of 60 seconds Record 60/60s" at bounding box center [250, 94] width 160 height 181
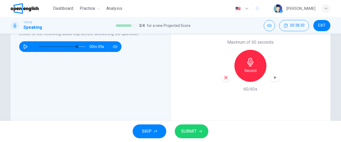
scroll to position [149, 0]
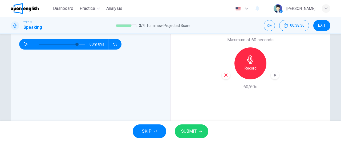
click at [194, 130] on span "SUBMIT" at bounding box center [188, 130] width 15 height 7
type input "**"
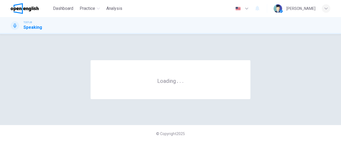
scroll to position [0, 0]
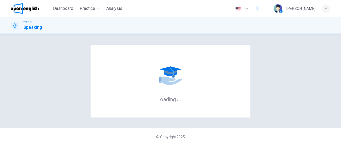
click at [166, 74] on icon at bounding box center [170, 73] width 13 height 6
click at [174, 94] on div "Loading . . ." at bounding box center [170, 81] width 160 height 73
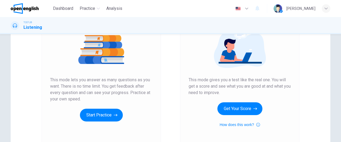
scroll to position [67, 0]
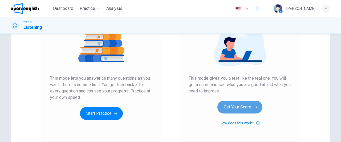
click at [241, 108] on button "Get Your Score" at bounding box center [239, 107] width 45 height 13
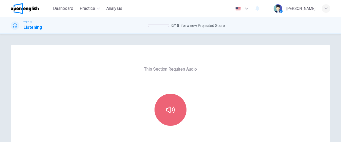
click at [167, 111] on icon "button" at bounding box center [170, 109] width 9 height 6
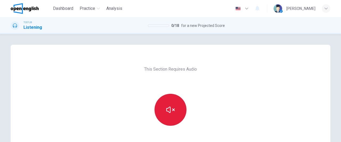
scroll to position [51, 0]
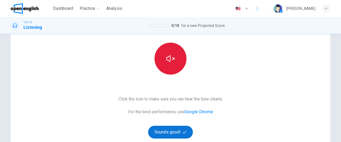
click at [173, 131] on button "Sounds good!" at bounding box center [170, 132] width 45 height 13
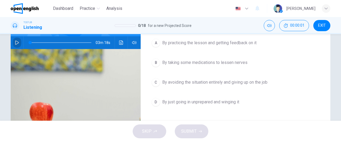
click at [16, 41] on icon "button" at bounding box center [17, 42] width 4 height 4
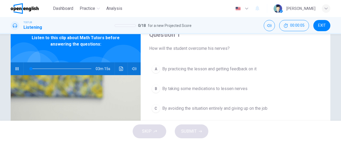
scroll to position [26, 0]
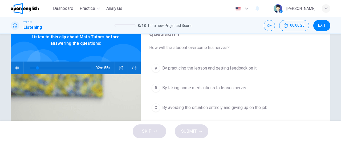
click at [227, 55] on div "Question 1 How will the student overcome his nerves? A By practicing the lesson…" at bounding box center [234, 111] width 189 height 185
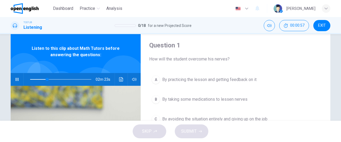
scroll to position [15, 0]
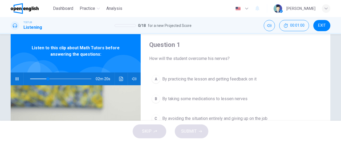
click at [26, 78] on div at bounding box center [60, 78] width 72 height 13
click at [30, 78] on span at bounding box center [39, 78] width 18 height 1
click at [17, 77] on icon "button" at bounding box center [16, 78] width 3 height 3
click at [17, 77] on icon "button" at bounding box center [17, 79] width 4 height 4
click at [230, 80] on span "By practicing the lesson and getting feedback on it" at bounding box center [209, 79] width 94 height 6
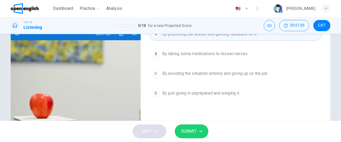
scroll to position [72, 0]
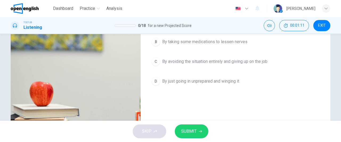
click at [194, 130] on span "SUBMIT" at bounding box center [188, 130] width 15 height 7
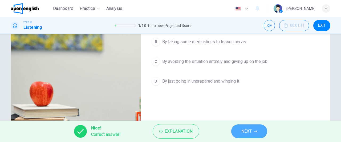
click at [255, 134] on button "NEXT" at bounding box center [249, 131] width 36 height 14
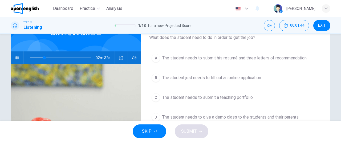
scroll to position [36, 0]
click at [252, 96] on span "The student needs to submit a teaching portfolio" at bounding box center [207, 97] width 90 height 6
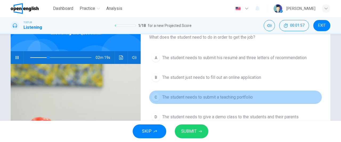
scroll to position [49, 0]
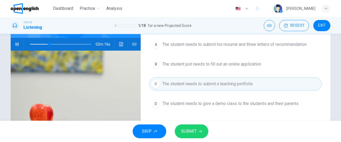
click at [200, 132] on icon "button" at bounding box center [199, 131] width 3 height 3
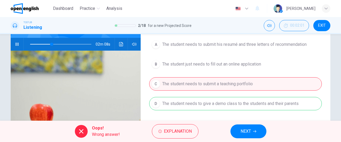
click at [251, 132] on span "NEXT" at bounding box center [245, 130] width 10 height 7
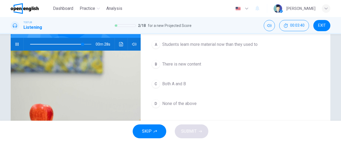
click at [204, 61] on button "B There is new content" at bounding box center [235, 63] width 172 height 13
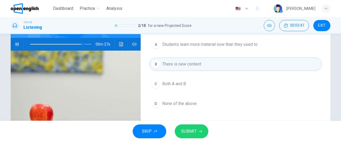
click at [184, 83] on span "Both A and B" at bounding box center [174, 84] width 24 height 6
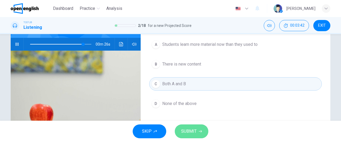
click at [195, 128] on span "SUBMIT" at bounding box center [188, 130] width 15 height 7
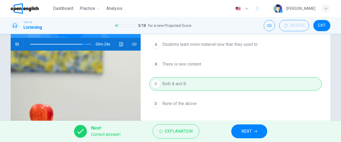
click at [244, 131] on span "NEXT" at bounding box center [246, 130] width 10 height 7
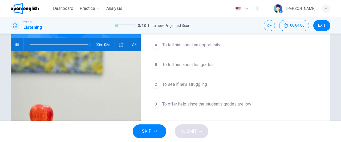
scroll to position [47, 0]
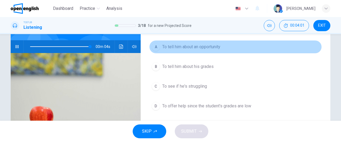
click at [210, 48] on span "To tell him about an opportunity" at bounding box center [191, 47] width 58 height 6
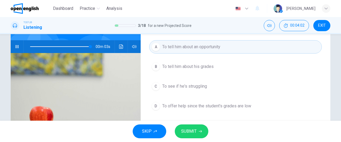
click at [197, 128] on button "SUBMIT" at bounding box center [192, 131] width 34 height 14
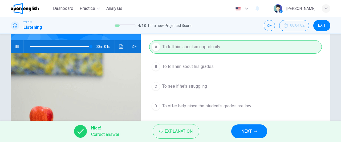
click at [242, 132] on span "NEXT" at bounding box center [246, 130] width 10 height 7
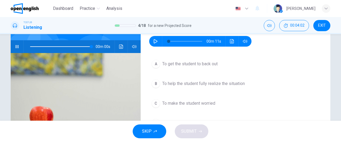
type input "*"
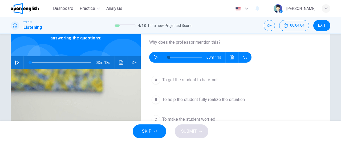
scroll to position [22, 0]
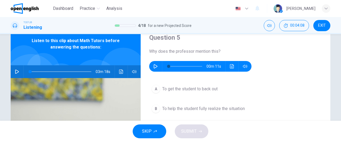
click at [154, 68] on icon "button" at bounding box center [155, 66] width 4 height 4
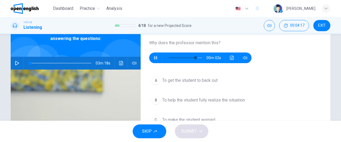
scroll to position [32, 0]
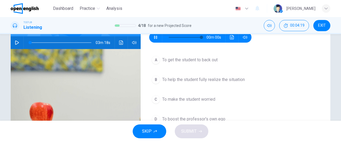
type input "*"
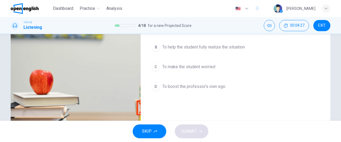
scroll to position [84, 0]
click at [206, 87] on span "To boost the professor's own ego" at bounding box center [193, 86] width 63 height 6
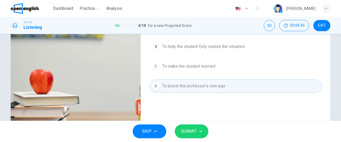
click at [201, 129] on button "SUBMIT" at bounding box center [192, 131] width 34 height 14
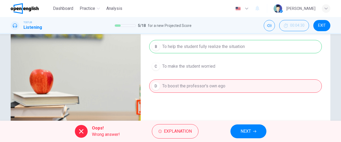
click at [244, 129] on span "NEXT" at bounding box center [245, 130] width 10 height 7
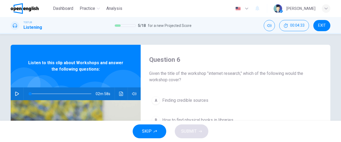
click at [17, 92] on icon "button" at bounding box center [17, 94] width 4 height 4
click at [218, 90] on div "Question 6 Given the title of the workshop "internet research," which of the fo…" at bounding box center [234, 137] width 189 height 185
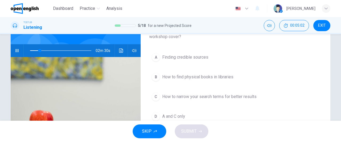
scroll to position [42, 0]
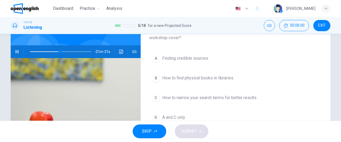
click at [218, 56] on button "A Finding credible sources" at bounding box center [235, 58] width 172 height 13
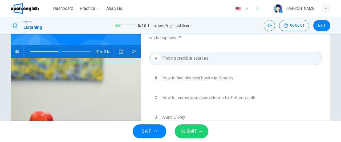
click at [210, 57] on button "A Finding credible sources" at bounding box center [235, 58] width 172 height 13
click at [185, 132] on span "SUBMIT" at bounding box center [188, 130] width 15 height 7
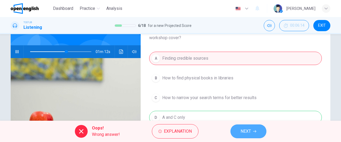
click at [243, 131] on span "NEXT" at bounding box center [245, 130] width 10 height 7
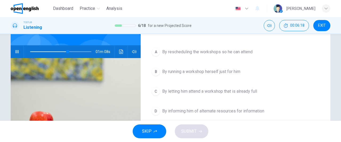
drag, startPoint x: 337, startPoint y: 73, endPoint x: 340, endPoint y: 56, distance: 16.8
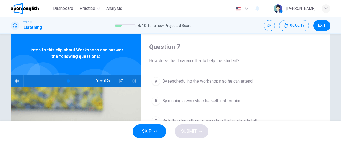
scroll to position [0, 0]
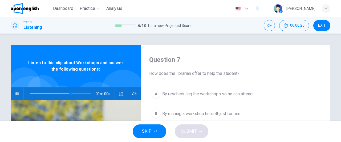
click at [258, 100] on button "A By rescheduling the workshops so he can attend" at bounding box center [235, 93] width 172 height 13
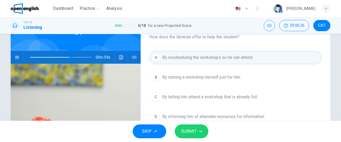
scroll to position [37, 0]
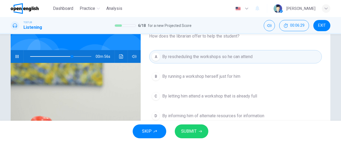
click at [255, 98] on span "By letting him attend a workshop that is already full" at bounding box center [209, 96] width 95 height 6
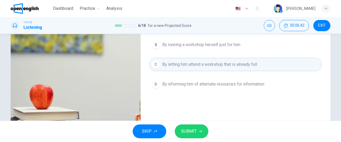
scroll to position [75, 0]
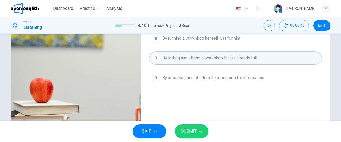
click at [201, 134] on button "SUBMIT" at bounding box center [192, 131] width 34 height 14
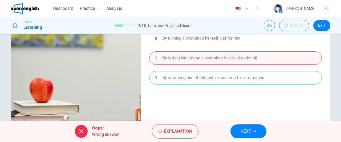
click at [253, 130] on button "NEXT" at bounding box center [248, 131] width 36 height 14
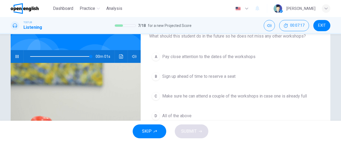
scroll to position [37, 0]
type input "*"
click at [195, 57] on span "Pay close attention to the dates of the workshops" at bounding box center [208, 56] width 93 height 6
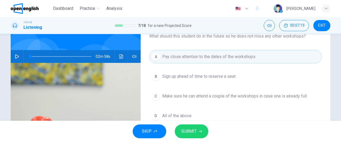
click at [195, 133] on span "SUBMIT" at bounding box center [188, 130] width 15 height 7
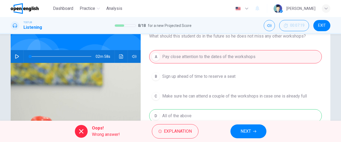
click at [320, 26] on span "EXIT" at bounding box center [322, 25] width 8 height 4
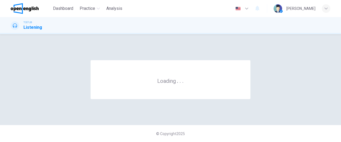
scroll to position [0, 0]
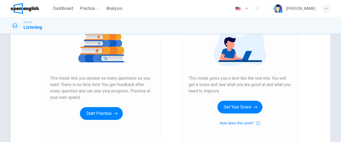
scroll to position [67, 0]
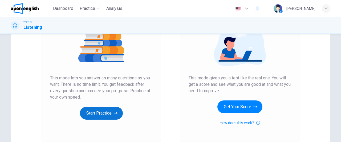
click at [111, 111] on button "Start Practice" at bounding box center [101, 113] width 43 height 13
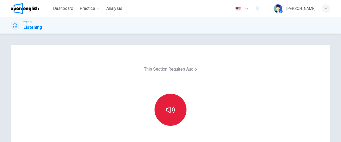
click at [182, 102] on button "button" at bounding box center [170, 110] width 32 height 32
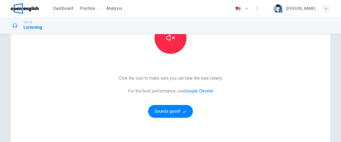
scroll to position [80, 0]
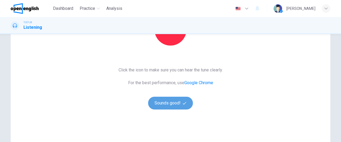
click at [169, 99] on button "Sounds good!" at bounding box center [170, 103] width 45 height 13
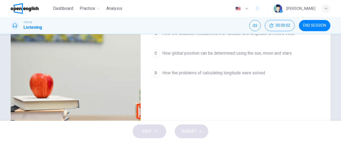
scroll to position [0, 0]
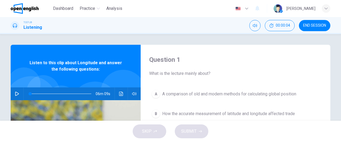
click at [17, 98] on button "button" at bounding box center [17, 93] width 9 height 13
click at [234, 81] on div "Question 1 What is the lecture mainly about? A A comparison of old and modern m…" at bounding box center [234, 137] width 189 height 185
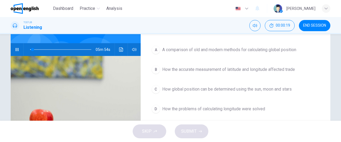
scroll to position [44, 0]
click at [221, 90] on span "How global position can be determined using the sun, moon and stars" at bounding box center [226, 89] width 129 height 6
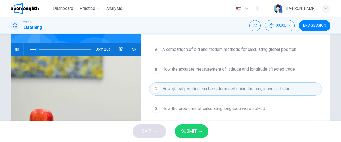
click at [245, 68] on span "How the accurate measurement of latitude and longitude affected trade" at bounding box center [228, 69] width 133 height 6
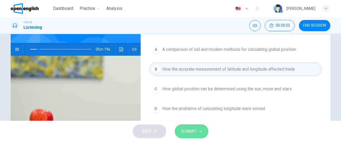
click at [195, 128] on span "SUBMIT" at bounding box center [188, 130] width 15 height 7
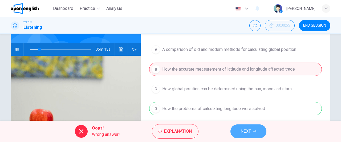
click at [245, 127] on span "NEXT" at bounding box center [245, 130] width 10 height 7
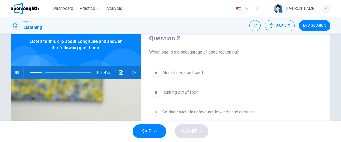
scroll to position [23, 0]
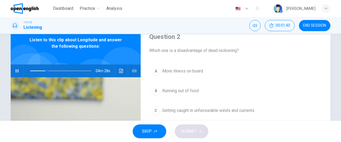
click at [230, 111] on span "Getting caught in unfavourable winds and currents" at bounding box center [208, 110] width 92 height 6
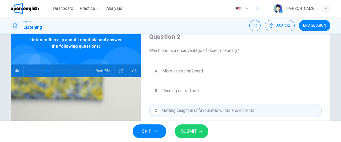
click at [195, 130] on span "SUBMIT" at bounding box center [188, 130] width 15 height 7
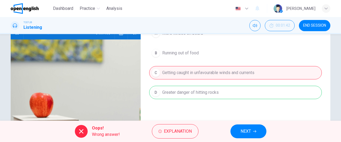
scroll to position [62, 0]
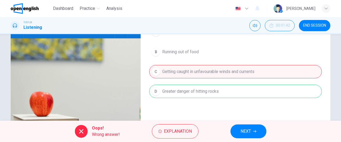
click at [248, 130] on span "NEXT" at bounding box center [245, 130] width 10 height 7
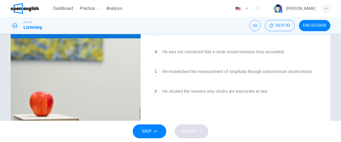
scroll to position [10, 0]
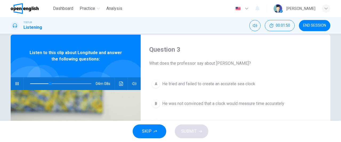
type input "**"
click at [309, 25] on span "END SESSION" at bounding box center [314, 25] width 23 height 4
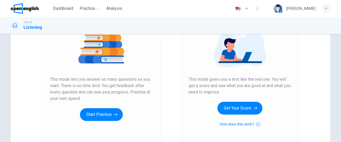
scroll to position [77, 0]
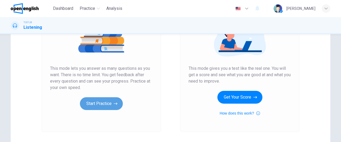
click at [105, 105] on button "Start Practice" at bounding box center [101, 103] width 43 height 13
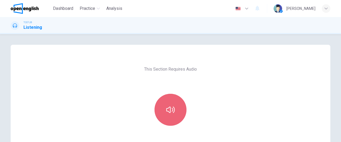
click at [171, 116] on button "button" at bounding box center [170, 110] width 32 height 32
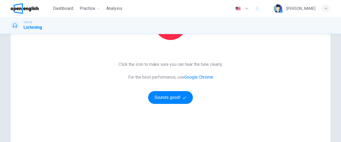
scroll to position [88, 0]
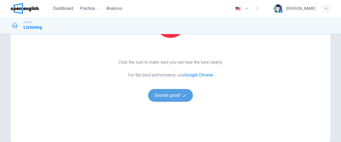
click at [166, 94] on button "Sounds good!" at bounding box center [170, 95] width 45 height 13
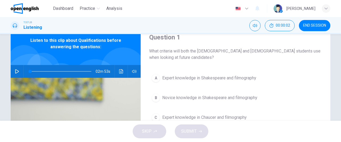
scroll to position [14, 0]
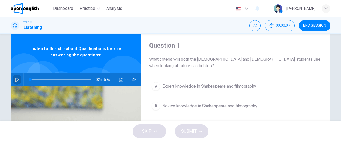
click at [15, 77] on button "button" at bounding box center [17, 79] width 9 height 13
click at [220, 75] on div "Question 1 What criteria will both the female and male students use when lookin…" at bounding box center [234, 123] width 189 height 185
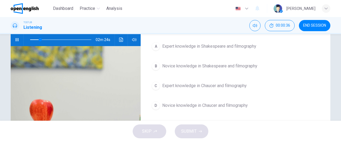
click at [233, 46] on span "Expert knowledge in Shakespeare and filmography" at bounding box center [209, 46] width 94 height 6
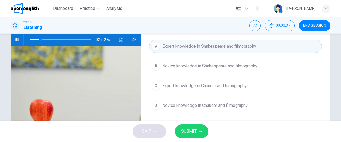
click at [188, 129] on span "SUBMIT" at bounding box center [188, 130] width 15 height 7
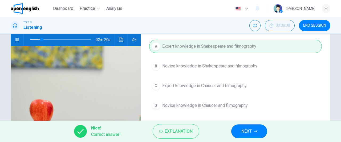
click at [249, 132] on span "NEXT" at bounding box center [246, 130] width 10 height 7
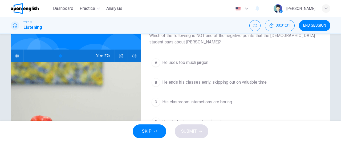
scroll to position [31, 0]
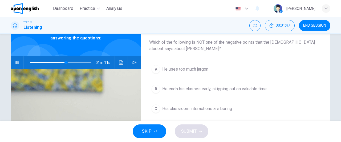
click at [218, 76] on div "A He uses too much jargon B He ends his classes early, skipping out on valuable…" at bounding box center [235, 104] width 172 height 83
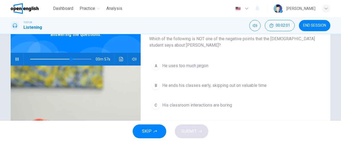
scroll to position [35, 0]
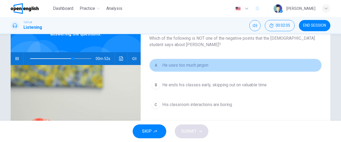
click at [199, 67] on span "He uses too much jargon" at bounding box center [185, 65] width 46 height 6
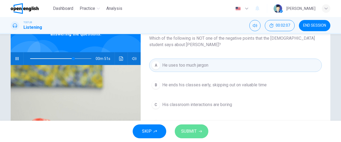
click at [195, 128] on span "SUBMIT" at bounding box center [188, 130] width 15 height 7
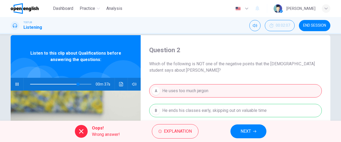
scroll to position [0, 0]
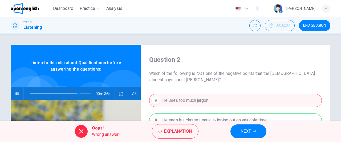
type input "**"
click at [312, 26] on span "END SESSION" at bounding box center [314, 25] width 23 height 4
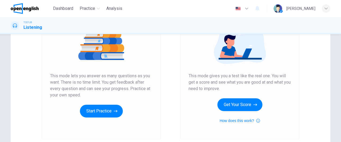
scroll to position [70, 0]
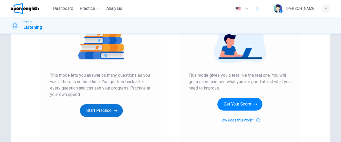
click at [108, 112] on button "Start Practice" at bounding box center [101, 110] width 43 height 13
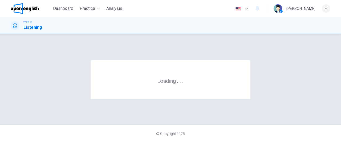
scroll to position [0, 0]
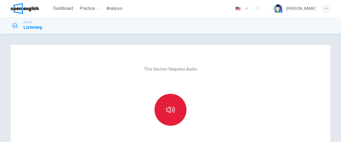
click at [168, 113] on icon "button" at bounding box center [170, 109] width 9 height 9
click at [171, 112] on icon "button" at bounding box center [170, 109] width 9 height 9
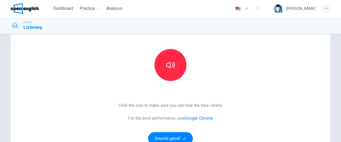
scroll to position [51, 0]
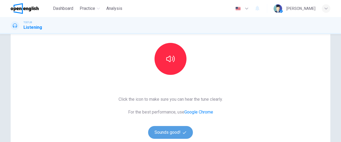
click at [176, 130] on button "Sounds good!" at bounding box center [170, 132] width 45 height 13
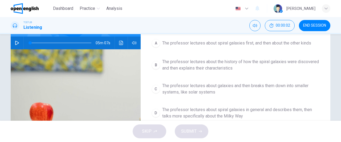
click at [16, 45] on button "button" at bounding box center [17, 42] width 9 height 13
click at [203, 92] on span "The professor lectures about galaxies and then breaks them down into smaller sy…" at bounding box center [240, 88] width 157 height 13
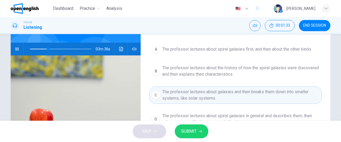
scroll to position [45, 0]
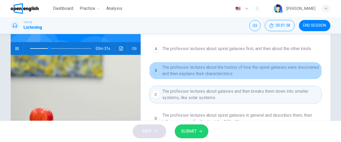
click at [249, 66] on span "The professor lectures about the history of how the spiral galaxies were discov…" at bounding box center [240, 70] width 157 height 13
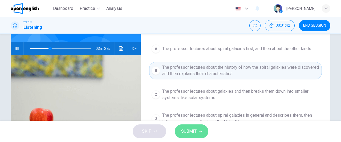
click at [191, 131] on span "SUBMIT" at bounding box center [188, 130] width 15 height 7
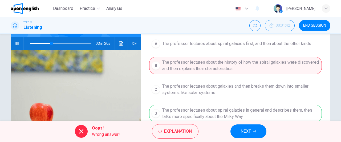
scroll to position [49, 0]
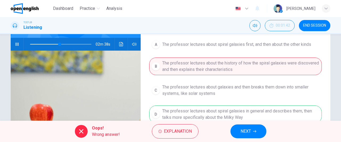
click at [253, 130] on icon "button" at bounding box center [254, 131] width 3 height 3
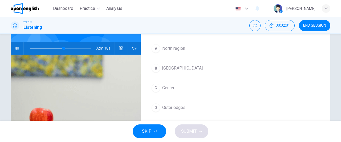
scroll to position [46, 0]
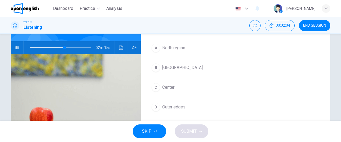
click at [48, 47] on span at bounding box center [60, 47] width 61 height 7
click at [42, 46] on span at bounding box center [60, 47] width 61 height 7
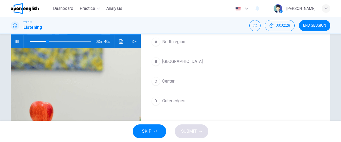
scroll to position [29, 0]
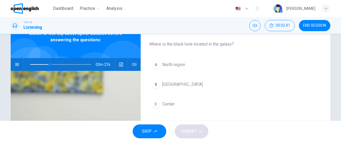
click at [170, 102] on span "Center" at bounding box center [168, 104] width 12 height 6
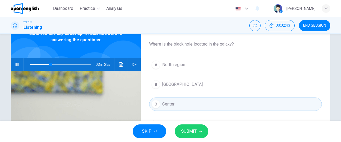
click at [190, 129] on span "SUBMIT" at bounding box center [188, 130] width 15 height 7
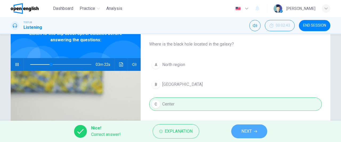
click at [252, 130] on button "NEXT" at bounding box center [249, 131] width 36 height 14
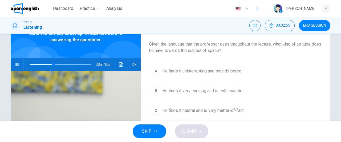
click at [228, 90] on span "He finds it very exciting and is enthusiastic" at bounding box center [202, 91] width 80 height 6
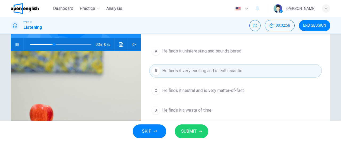
scroll to position [56, 0]
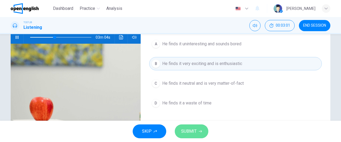
click at [198, 128] on button "SUBMIT" at bounding box center [192, 131] width 34 height 14
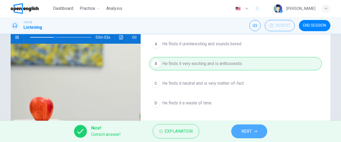
click at [246, 131] on span "NEXT" at bounding box center [246, 130] width 10 height 7
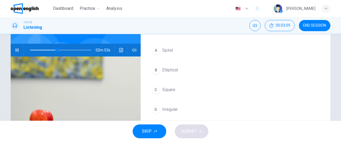
scroll to position [44, 0]
click at [174, 90] on button "C Square" at bounding box center [235, 89] width 172 height 13
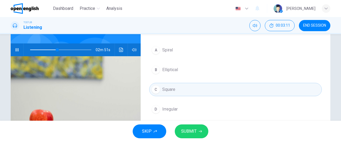
click at [189, 130] on span "SUBMIT" at bounding box center [188, 130] width 15 height 7
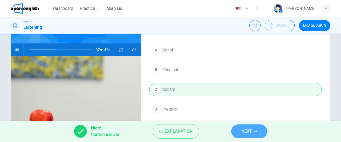
click at [249, 130] on span "NEXT" at bounding box center [246, 130] width 10 height 7
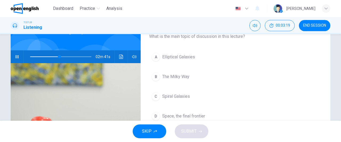
scroll to position [46, 0]
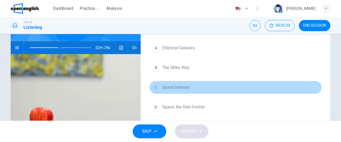
click at [184, 92] on button "C Spiral Galaxies" at bounding box center [235, 87] width 172 height 13
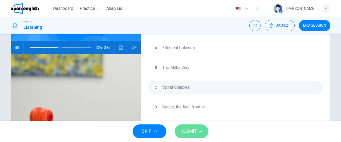
click at [194, 132] on span "SUBMIT" at bounding box center [188, 130] width 15 height 7
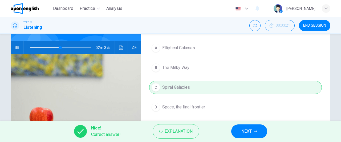
type input "**"
click at [254, 131] on icon "button" at bounding box center [255, 131] width 3 height 3
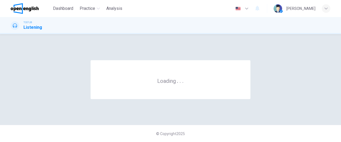
scroll to position [0, 0]
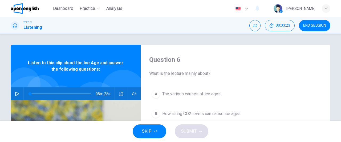
click at [313, 28] on button "END SESSION" at bounding box center [314, 25] width 31 height 11
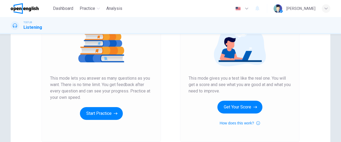
scroll to position [63, 0]
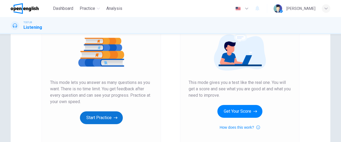
click at [106, 118] on button "Start Practice" at bounding box center [101, 117] width 43 height 13
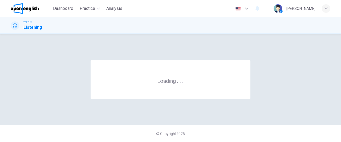
scroll to position [0, 0]
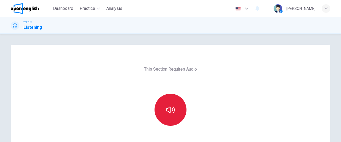
click at [163, 115] on button "button" at bounding box center [170, 110] width 32 height 32
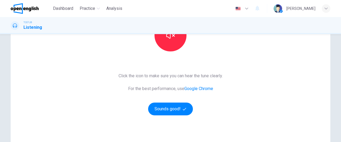
scroll to position [76, 0]
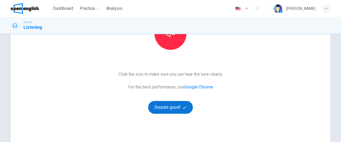
click at [179, 104] on button "Sounds good!" at bounding box center [170, 107] width 45 height 13
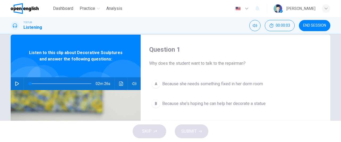
scroll to position [0, 0]
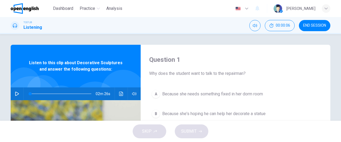
click at [15, 92] on icon "button" at bounding box center [17, 94] width 4 height 4
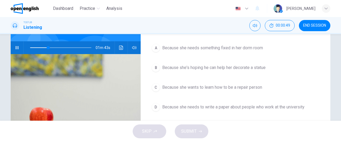
scroll to position [47, 0]
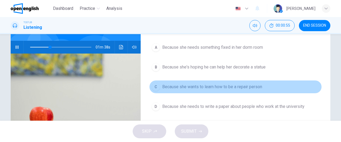
click at [228, 89] on span "Because she wants to learn how to be a repair person" at bounding box center [212, 87] width 100 height 6
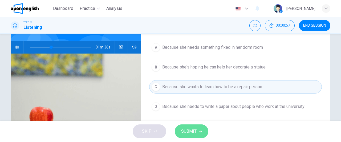
click at [191, 132] on span "SUBMIT" at bounding box center [188, 130] width 15 height 7
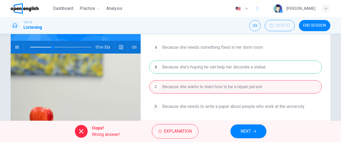
click at [252, 131] on button "NEXT" at bounding box center [248, 131] width 36 height 14
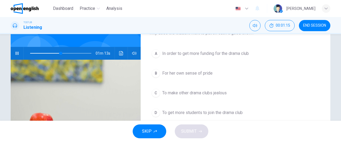
scroll to position [41, 0]
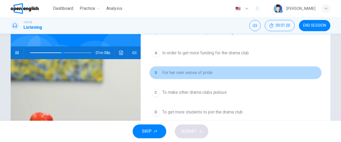
click at [184, 73] on span "For her own sense of pride" at bounding box center [187, 72] width 50 height 6
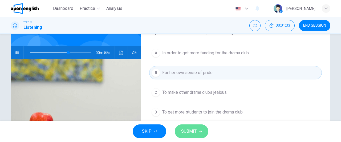
click at [193, 131] on span "SUBMIT" at bounding box center [188, 130] width 15 height 7
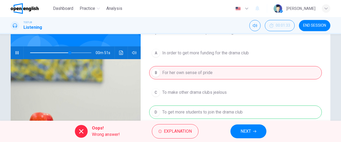
click at [254, 130] on icon "button" at bounding box center [254, 131] width 3 height 3
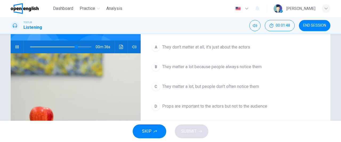
scroll to position [49, 0]
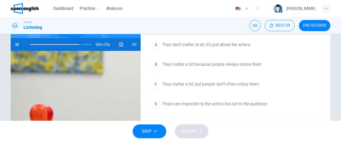
type input "**"
click at [316, 25] on span "END SESSION" at bounding box center [314, 25] width 23 height 4
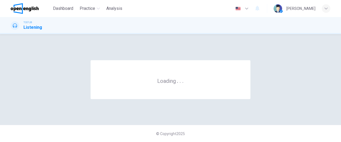
scroll to position [0, 0]
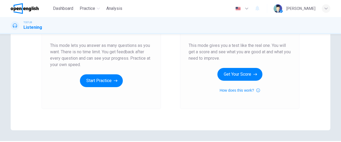
scroll to position [115, 0]
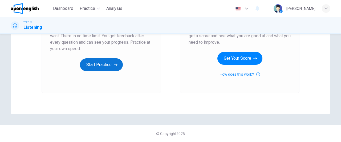
click at [110, 67] on button "Start Practice" at bounding box center [101, 64] width 43 height 13
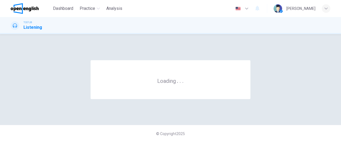
scroll to position [0, 0]
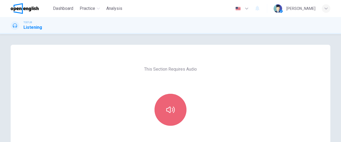
click at [166, 109] on icon "button" at bounding box center [170, 109] width 9 height 9
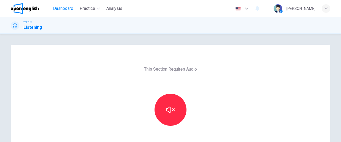
click at [59, 9] on span "Dashboard" at bounding box center [63, 8] width 20 height 6
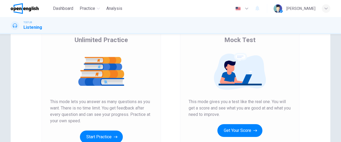
scroll to position [76, 0]
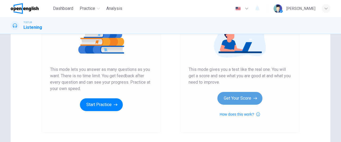
click at [240, 96] on button "Get Your Score" at bounding box center [239, 98] width 45 height 13
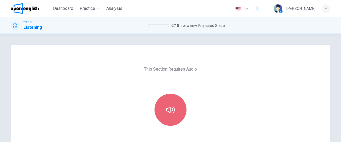
click at [174, 118] on button "button" at bounding box center [170, 110] width 32 height 32
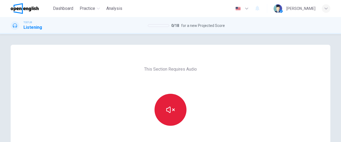
click at [176, 111] on button "button" at bounding box center [170, 110] width 32 height 32
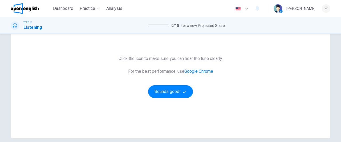
scroll to position [96, 0]
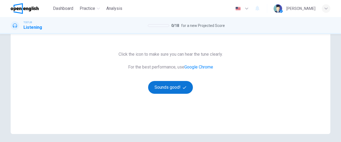
click at [177, 86] on button "Sounds good!" at bounding box center [170, 87] width 45 height 13
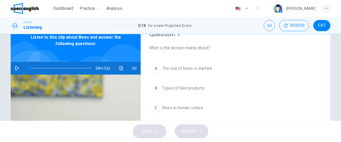
scroll to position [0, 0]
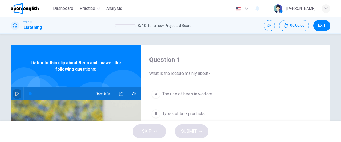
click at [17, 93] on icon "button" at bounding box center [17, 94] width 4 height 4
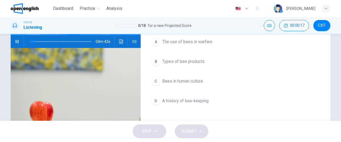
scroll to position [54, 0]
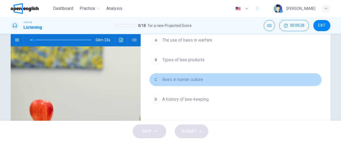
click at [198, 78] on span "Bees in human culture" at bounding box center [182, 79] width 41 height 6
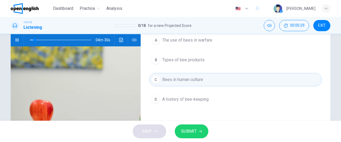
click at [194, 126] on button "SUBMIT" at bounding box center [192, 131] width 34 height 14
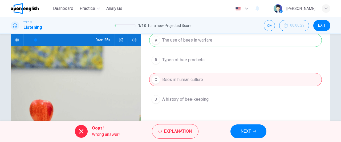
click at [259, 131] on button "NEXT" at bounding box center [248, 131] width 36 height 14
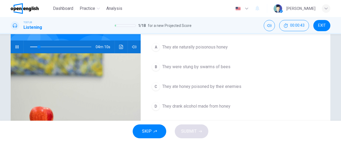
scroll to position [47, 0]
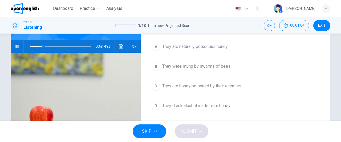
click at [193, 86] on span "They ate honey poisoned by their enemies" at bounding box center [201, 86] width 79 height 6
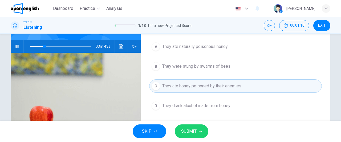
click at [194, 46] on span "They ate naturally poisonous honey" at bounding box center [194, 46] width 65 height 6
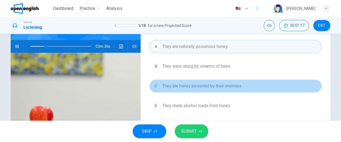
click at [204, 89] on button "C They ate honey poisoned by their enemies" at bounding box center [235, 85] width 172 height 13
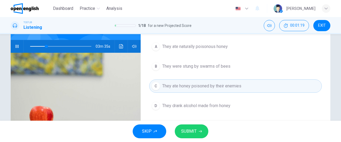
click at [195, 135] on button "SUBMIT" at bounding box center [192, 131] width 34 height 14
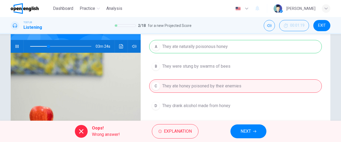
type input "**"
click at [321, 25] on span "EXIT" at bounding box center [322, 25] width 8 height 4
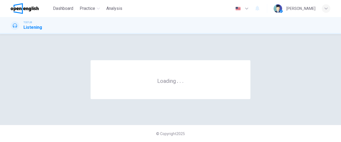
scroll to position [0, 0]
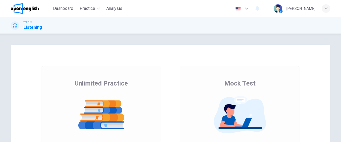
scroll to position [94, 0]
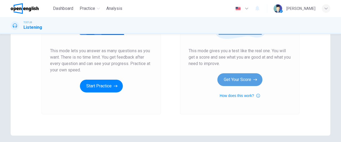
click at [241, 82] on button "Get Your Score" at bounding box center [239, 79] width 45 height 13
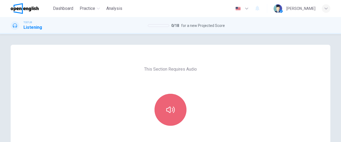
click at [169, 115] on button "button" at bounding box center [170, 110] width 32 height 32
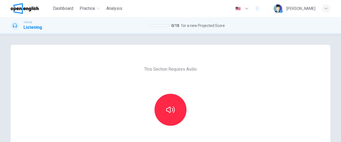
scroll to position [94, 0]
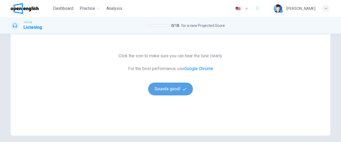
click at [166, 92] on button "Sounds good!" at bounding box center [170, 88] width 45 height 13
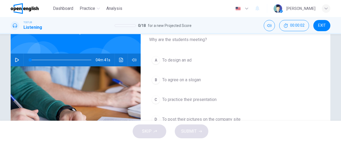
scroll to position [16, 0]
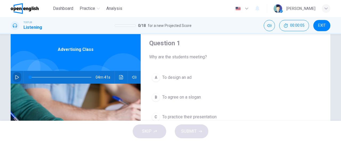
click at [16, 78] on icon "button" at bounding box center [17, 77] width 4 height 4
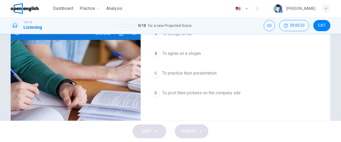
scroll to position [62, 0]
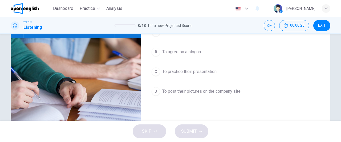
click at [206, 71] on span "To practice their presentation" at bounding box center [189, 71] width 54 height 6
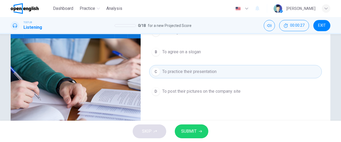
click at [194, 127] on button "SUBMIT" at bounding box center [192, 131] width 34 height 14
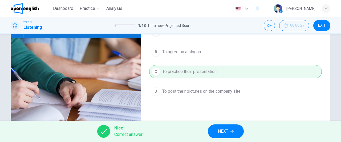
click at [216, 136] on button "NEXT" at bounding box center [226, 131] width 36 height 14
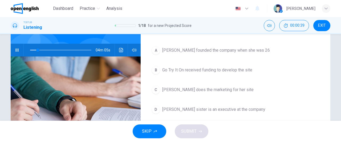
scroll to position [52, 0]
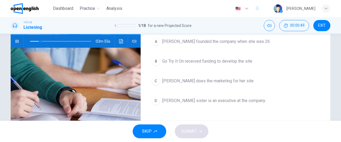
click at [212, 41] on span "Marissa Evans founded the company when she was 26" at bounding box center [215, 41] width 107 height 6
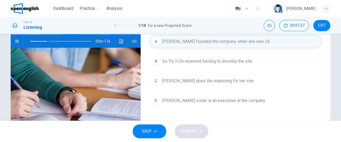
click at [187, 86] on button "C Marissa Evans does the marketing for her site" at bounding box center [235, 80] width 172 height 13
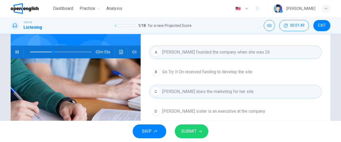
scroll to position [44, 0]
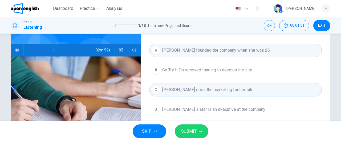
click at [221, 68] on span "Go Try It On received funding to develop the site" at bounding box center [207, 70] width 90 height 6
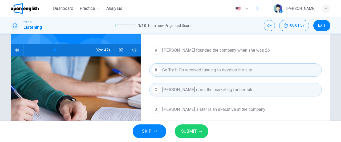
click at [189, 129] on span "SUBMIT" at bounding box center [188, 130] width 15 height 7
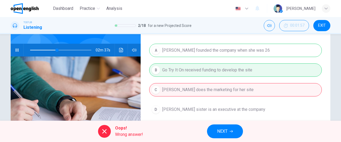
click at [225, 129] on span "NEXT" at bounding box center [222, 130] width 10 height 7
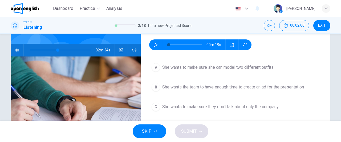
type input "**"
click at [153, 45] on icon "button" at bounding box center [155, 45] width 4 height 4
type input "*"
type input "**"
type input "*"
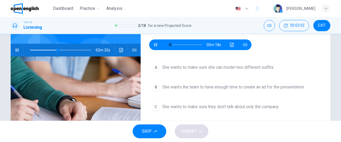
type input "**"
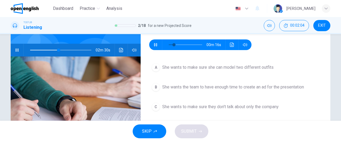
drag, startPoint x: 337, startPoint y: 72, endPoint x: 337, endPoint y: 58, distance: 14.1
type input "**"
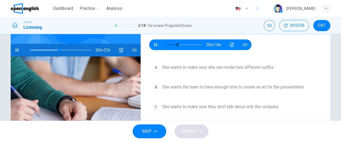
type input "**"
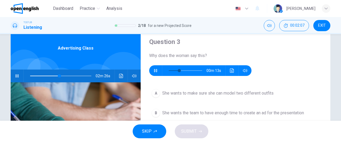
scroll to position [0, 0]
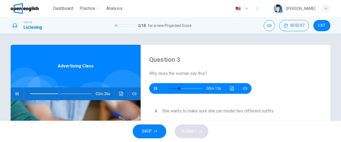
type input "**"
click at [18, 92] on icon "button" at bounding box center [17, 94] width 4 height 4
type input "**"
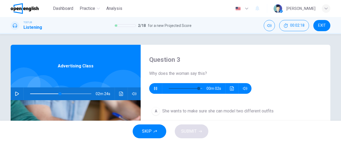
click at [218, 71] on span "Why does the woman say this?" at bounding box center [235, 73] width 172 height 6
type input "*"
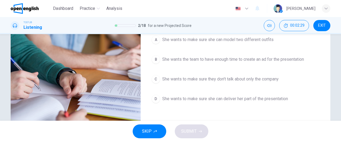
scroll to position [72, 0]
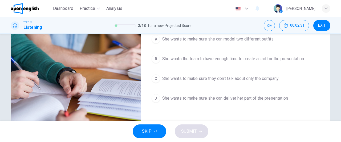
click at [276, 59] on span "She wants the team to have enough time to create an ad for the presentation" at bounding box center [233, 59] width 142 height 6
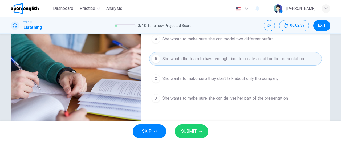
click at [220, 98] on span "She wants to make sure she can deliver her part of the presentation" at bounding box center [225, 98] width 126 height 6
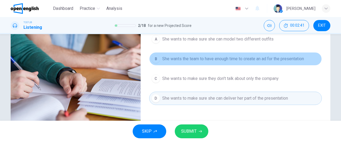
click at [229, 56] on span "She wants the team to have enough time to create an ad for the presentation" at bounding box center [233, 59] width 142 height 6
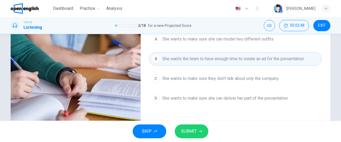
drag, startPoint x: 337, startPoint y: 72, endPoint x: 338, endPoint y: 64, distance: 8.0
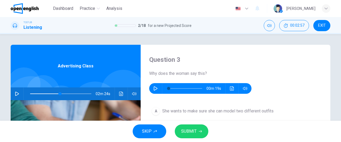
scroll to position [76, 0]
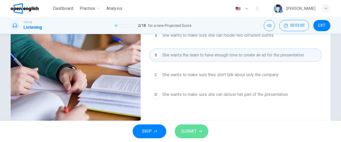
click at [190, 132] on span "SUBMIT" at bounding box center [188, 130] width 15 height 7
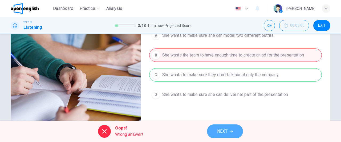
click at [231, 129] on button "NEXT" at bounding box center [225, 131] width 36 height 14
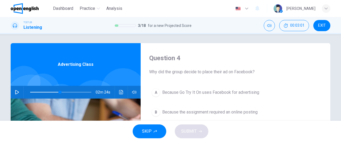
scroll to position [0, 0]
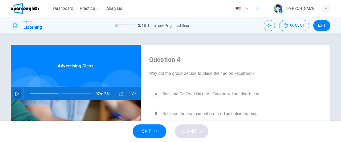
click at [16, 93] on icon "button" at bounding box center [17, 94] width 4 height 4
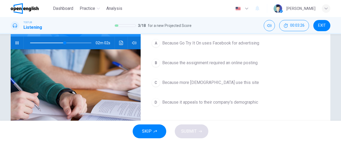
scroll to position [51, 0]
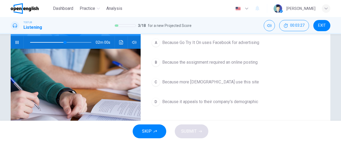
click at [215, 102] on span "Because it appeals to their company's demographic" at bounding box center [210, 101] width 96 height 6
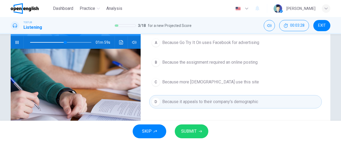
click at [189, 131] on span "SUBMIT" at bounding box center [188, 130] width 15 height 7
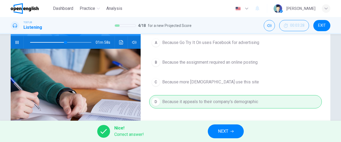
click at [230, 132] on button "NEXT" at bounding box center [226, 131] width 36 height 14
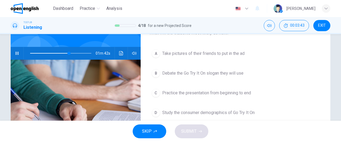
scroll to position [47, 0]
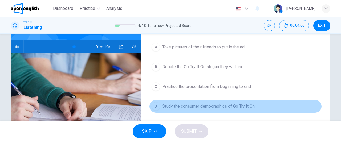
click at [236, 104] on span "Study the consumer demographics of Go Try It On" at bounding box center [208, 106] width 92 height 6
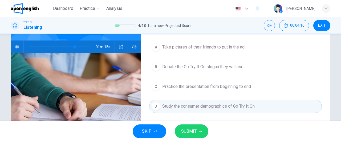
click at [194, 130] on span "SUBMIT" at bounding box center [188, 130] width 15 height 7
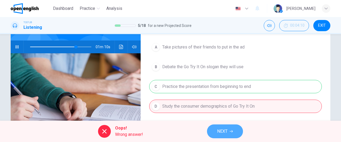
type input "**"
click at [225, 132] on span "NEXT" at bounding box center [222, 130] width 10 height 7
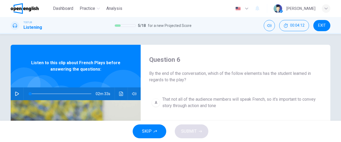
click at [16, 93] on icon "button" at bounding box center [17, 94] width 4 height 4
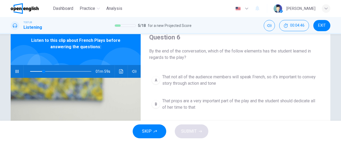
scroll to position [20, 0]
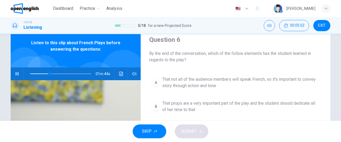
click at [201, 96] on div "A That not all of the audience members will speak French, so it's important to …" at bounding box center [235, 122] width 172 height 96
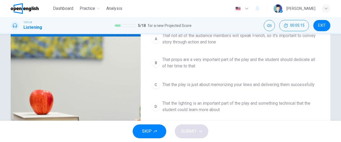
scroll to position [66, 0]
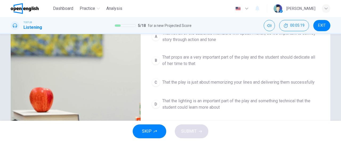
type input "**"
click at [321, 26] on span "EXIT" at bounding box center [322, 25] width 8 height 4
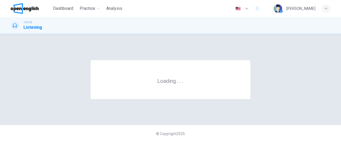
scroll to position [0, 0]
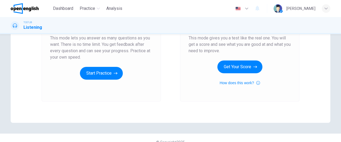
scroll to position [111, 0]
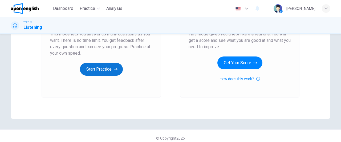
click at [108, 70] on button "Start Practice" at bounding box center [101, 69] width 43 height 13
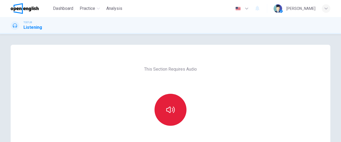
click at [173, 111] on icon "button" at bounding box center [170, 109] width 9 height 6
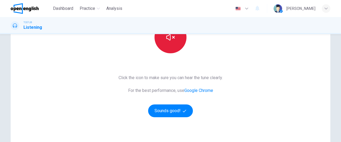
scroll to position [73, 0]
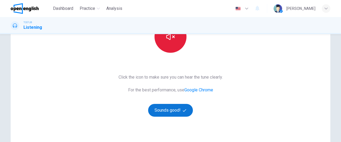
click at [181, 112] on button "Sounds good!" at bounding box center [170, 110] width 45 height 13
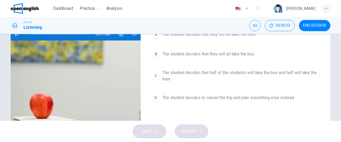
scroll to position [19, 0]
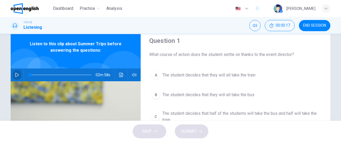
click at [16, 75] on icon "button" at bounding box center [17, 75] width 4 height 4
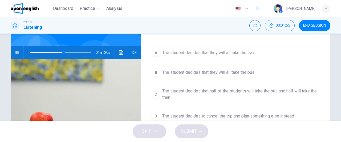
scroll to position [42, 0]
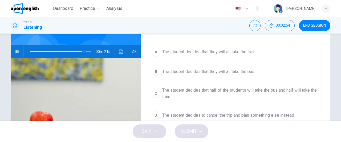
click at [267, 90] on span "The student decides that half of the students will take the bus and half will t…" at bounding box center [240, 93] width 157 height 13
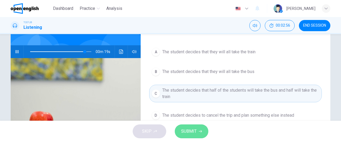
click at [193, 133] on span "SUBMIT" at bounding box center [188, 130] width 15 height 7
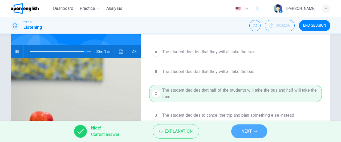
click at [242, 132] on span "NEXT" at bounding box center [246, 130] width 10 height 7
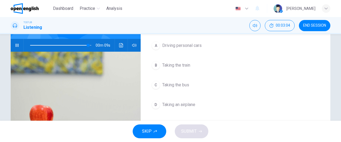
scroll to position [49, 0]
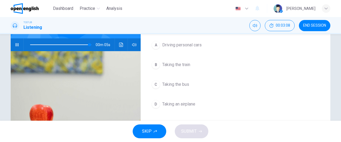
click at [174, 104] on span "Taking an airplane" at bounding box center [178, 104] width 33 height 6
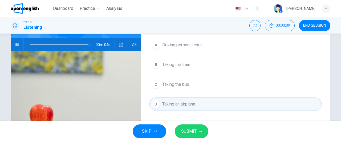
click at [191, 128] on span "SUBMIT" at bounding box center [188, 130] width 15 height 7
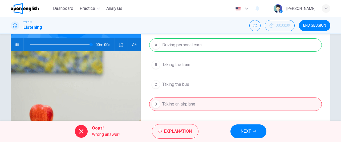
type input "*"
click at [257, 131] on button "NEXT" at bounding box center [248, 131] width 36 height 14
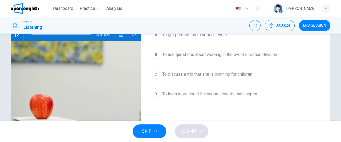
scroll to position [61, 0]
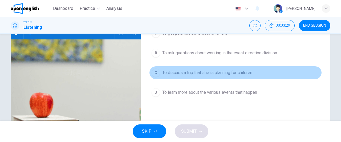
click at [234, 74] on span "To discuss a trip that she is planning for children" at bounding box center [207, 72] width 90 height 6
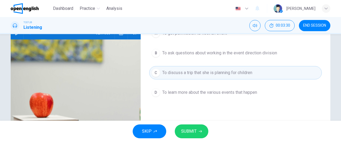
click at [193, 136] on button "SUBMIT" at bounding box center [192, 131] width 34 height 14
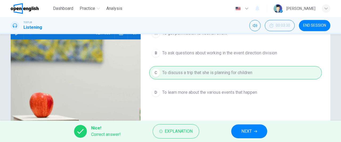
click at [247, 132] on span "NEXT" at bounding box center [246, 130] width 10 height 7
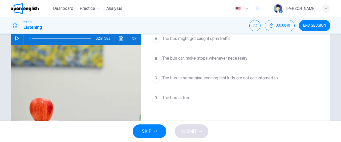
scroll to position [56, 0]
click at [237, 77] on span "The bus is something exciting that kids are not accustomed to" at bounding box center [219, 78] width 115 height 6
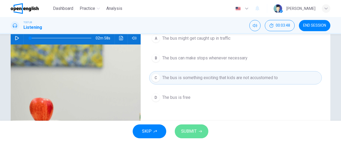
click at [197, 127] on button "SUBMIT" at bounding box center [192, 131] width 34 height 14
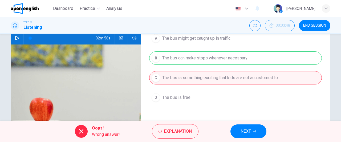
click at [248, 132] on span "NEXT" at bounding box center [245, 130] width 10 height 7
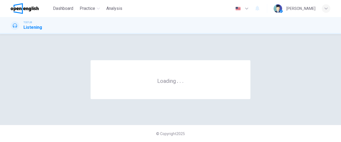
scroll to position [0, 0]
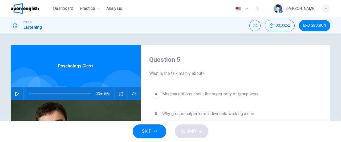
click at [15, 92] on icon "button" at bounding box center [17, 94] width 4 height 4
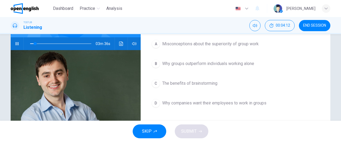
scroll to position [49, 0]
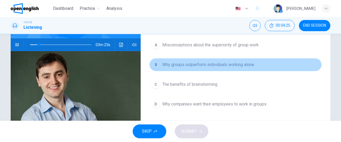
click at [205, 64] on span "Why groups outperform individuals working alone" at bounding box center [208, 64] width 92 height 6
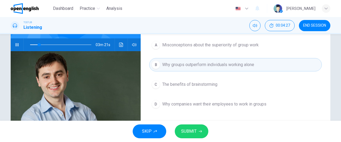
click at [189, 132] on span "SUBMIT" at bounding box center [188, 130] width 15 height 7
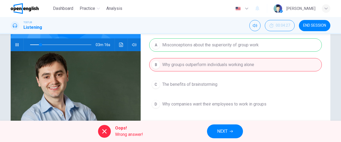
click at [227, 131] on span "NEXT" at bounding box center [222, 130] width 10 height 7
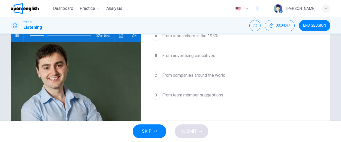
scroll to position [62, 0]
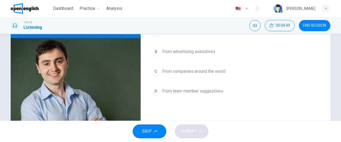
click at [210, 92] on span "From team member suggestions" at bounding box center [192, 91] width 61 height 6
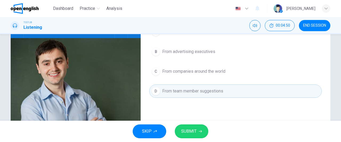
click at [194, 131] on span "SUBMIT" at bounding box center [188, 130] width 15 height 7
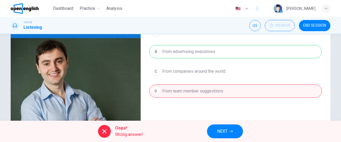
click at [231, 132] on icon "button" at bounding box center [230, 131] width 3 height 3
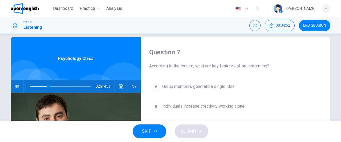
scroll to position [0, 0]
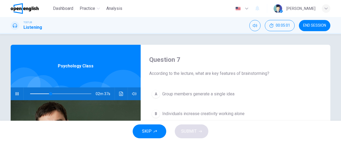
type input "**"
click at [316, 28] on button "END SESSION" at bounding box center [314, 25] width 31 height 11
